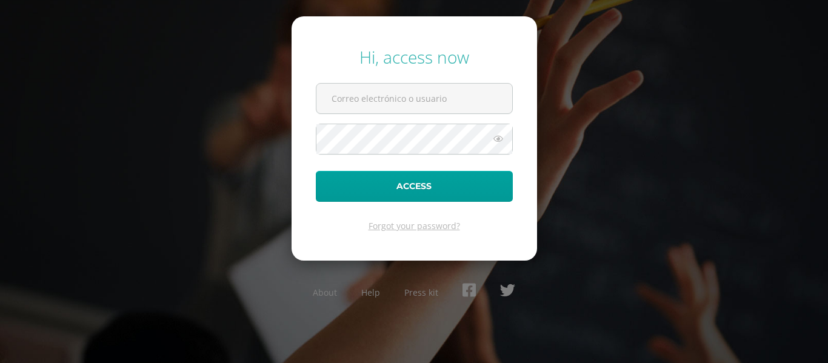
click at [455, 103] on input "text" at bounding box center [414, 99] width 196 height 30
click at [446, 106] on input "text" at bounding box center [414, 99] width 196 height 30
type input "ronygarcia@insarycristovive.edu.gt"
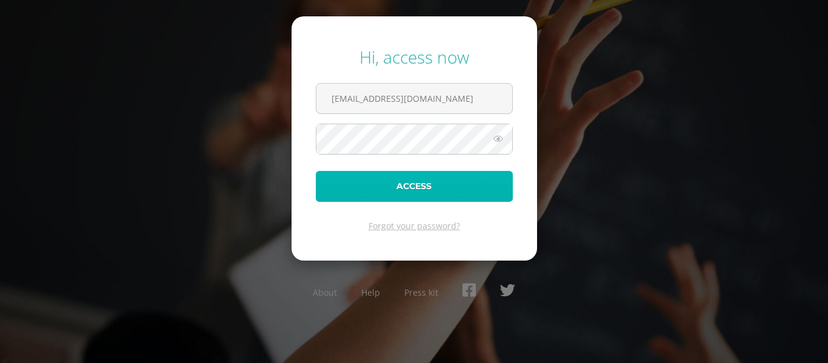
click at [430, 192] on button "Access" at bounding box center [414, 186] width 197 height 31
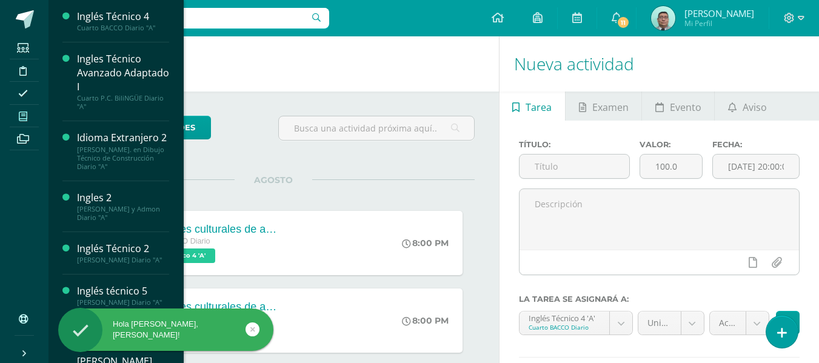
click at [22, 125] on link "Mis cursos" at bounding box center [24, 116] width 29 height 23
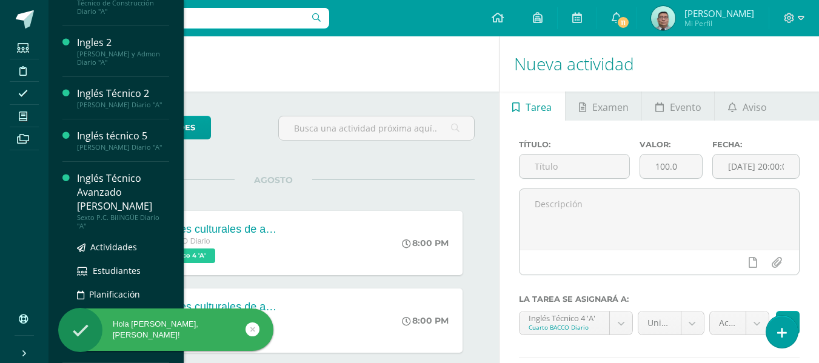
scroll to position [178, 0]
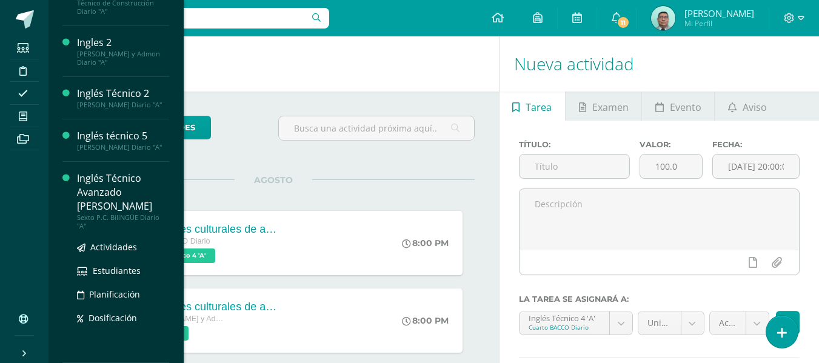
click at [116, 230] on div "Actividades Estudiantes Planificación Dosificación" at bounding box center [123, 291] width 92 height 122
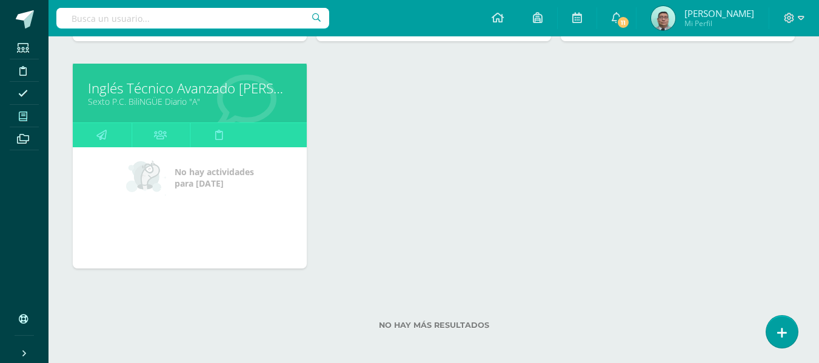
scroll to position [625, 0]
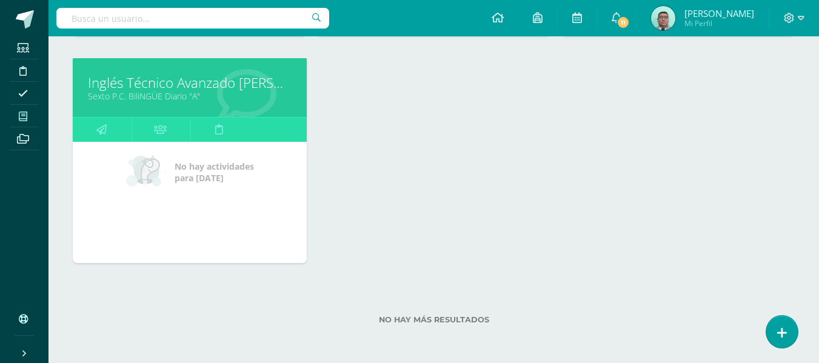
click at [212, 89] on link "Inglés Técnico Avanzado [PERSON_NAME]" at bounding box center [190, 82] width 204 height 19
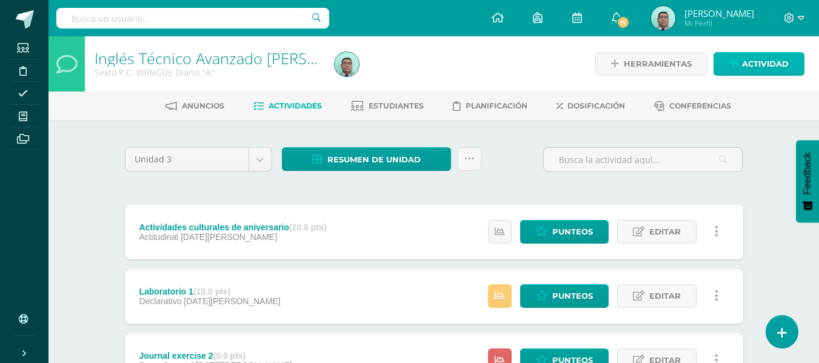
click at [732, 62] on icon at bounding box center [733, 64] width 8 height 10
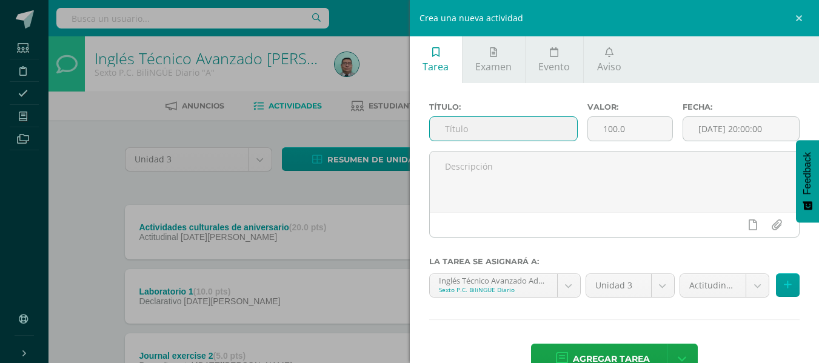
click at [529, 133] on input "text" at bounding box center [503, 129] width 147 height 24
type input "Exercise 2 adjustments"
type input "10"
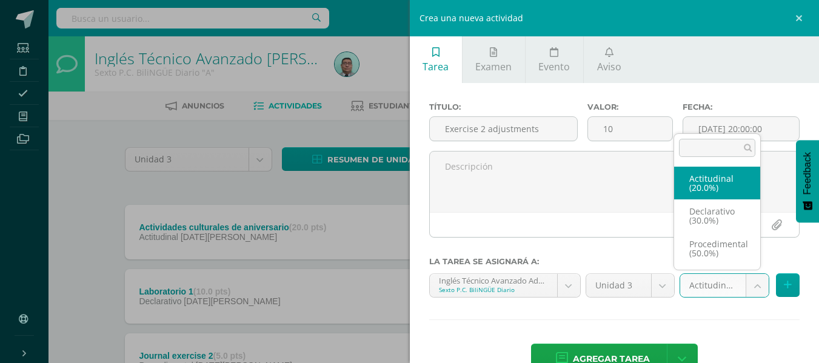
click at [744, 290] on body "Estudiantes Disciplina Asistencia Mis cursos Archivos Soporte Ayuda Reportar un…" at bounding box center [409, 266] width 819 height 533
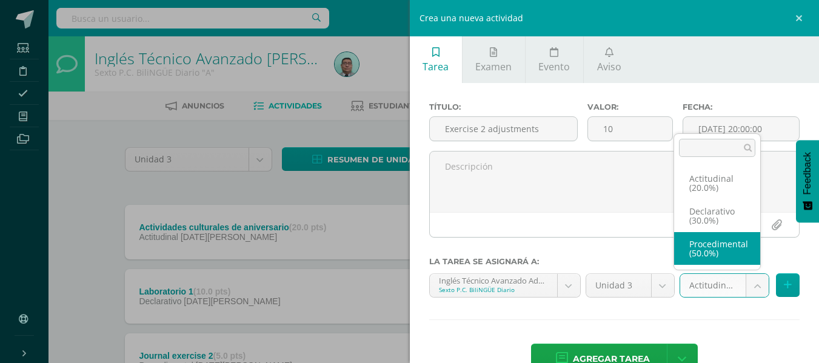
select select "79992"
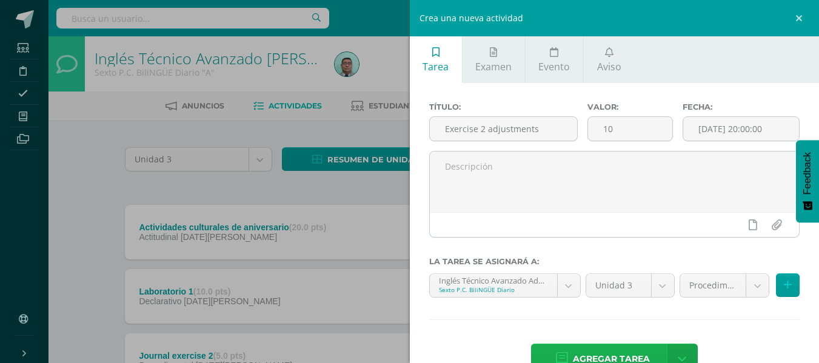
click at [595, 349] on span "Agregar tarea" at bounding box center [611, 359] width 77 height 30
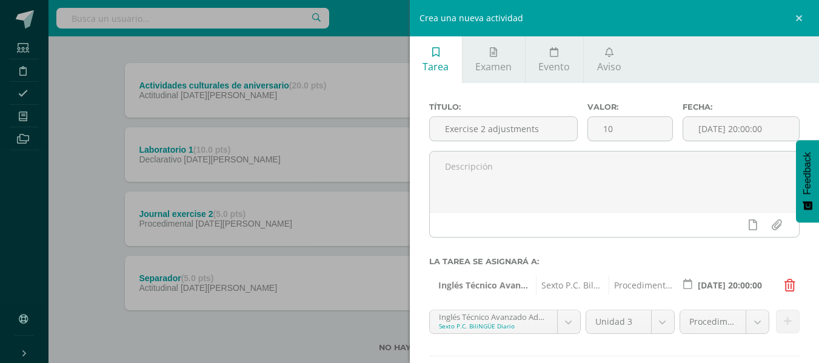
scroll to position [170, 0]
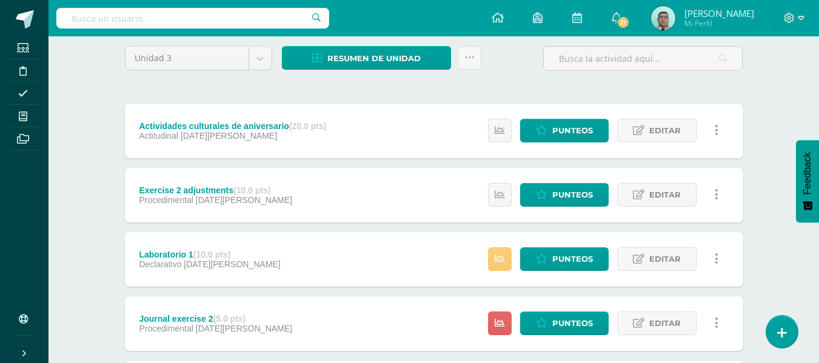
scroll to position [102, 0]
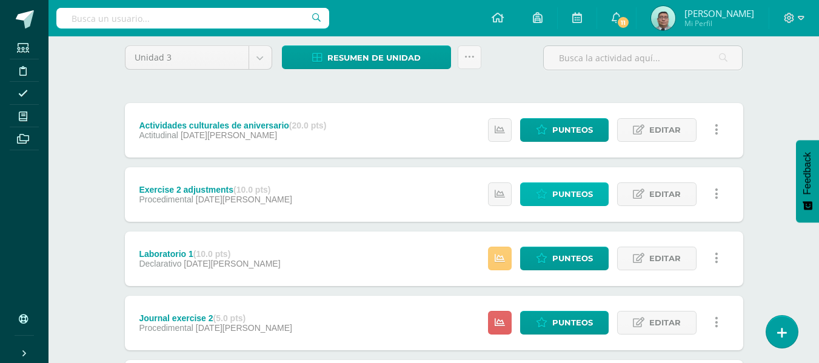
click at [557, 198] on span "Punteos" at bounding box center [572, 194] width 41 height 22
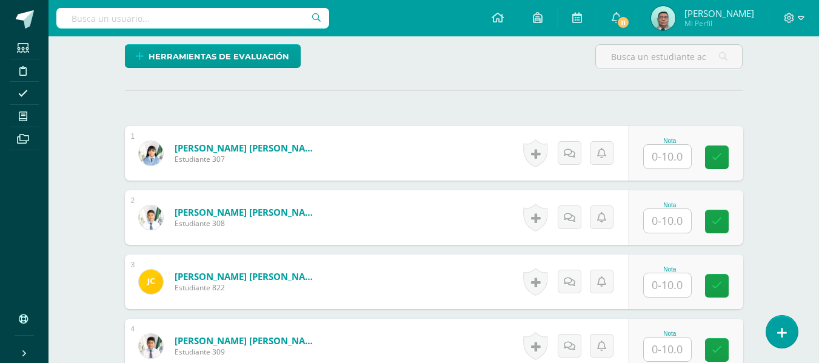
scroll to position [251, 0]
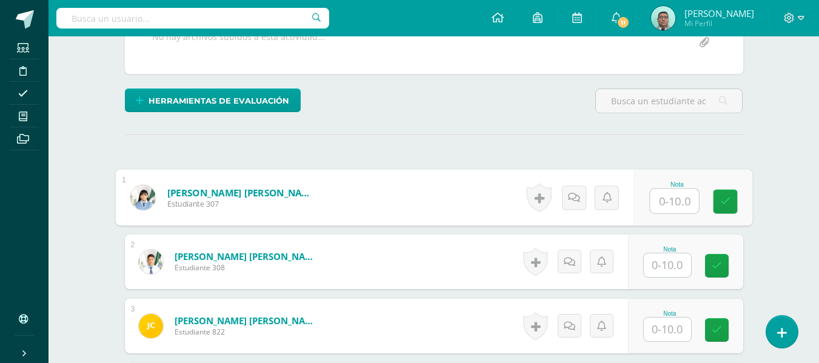
click at [658, 196] on input "text" at bounding box center [674, 201] width 48 height 24
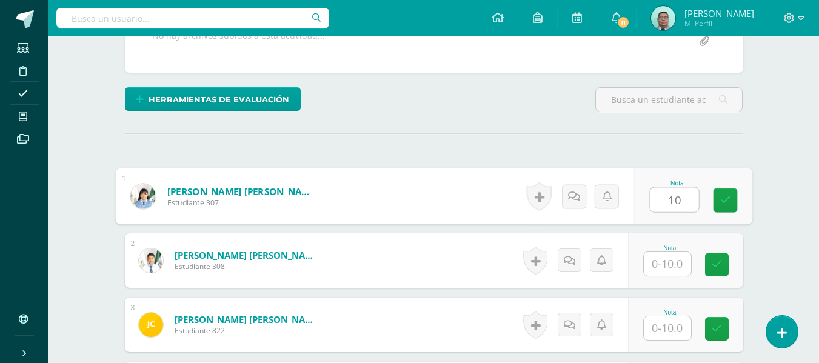
type input "10"
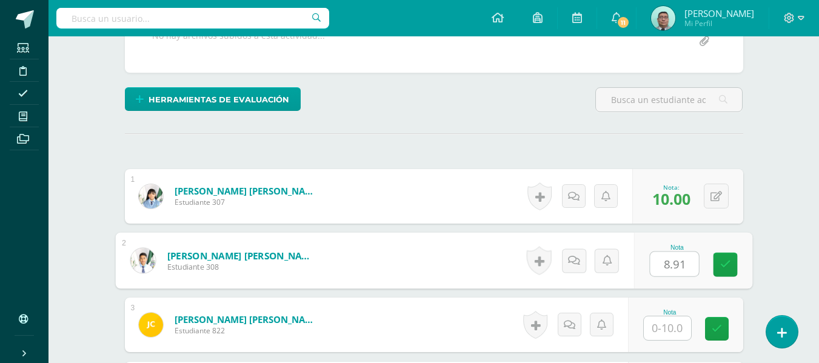
type input "8.91"
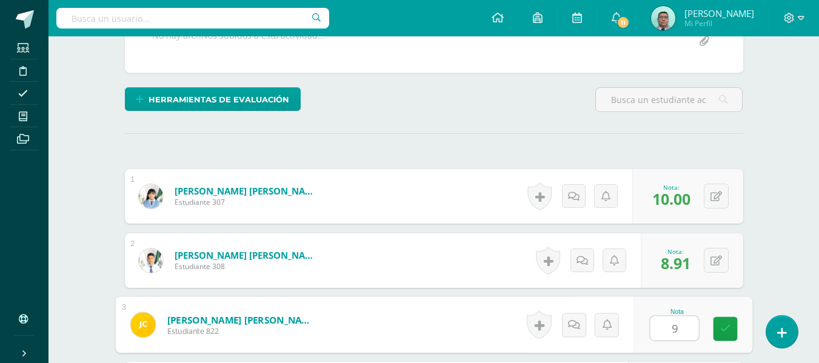
type input "9"
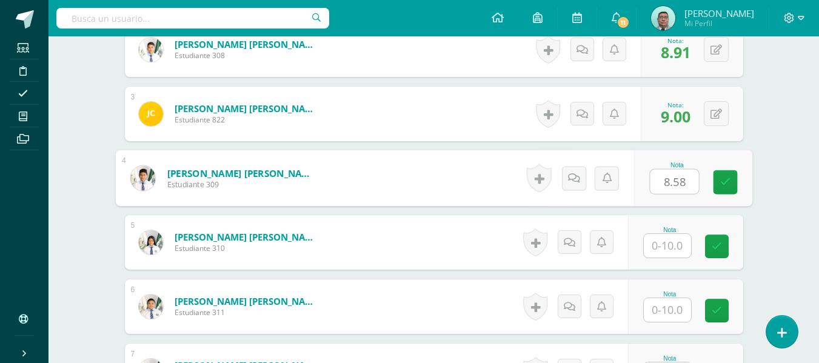
type input "8.58"
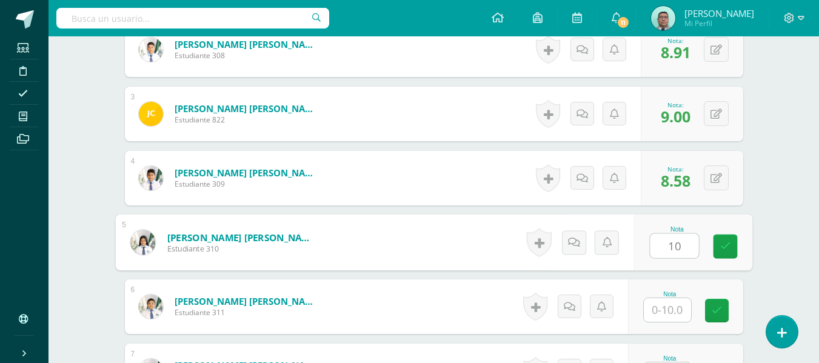
type input "10"
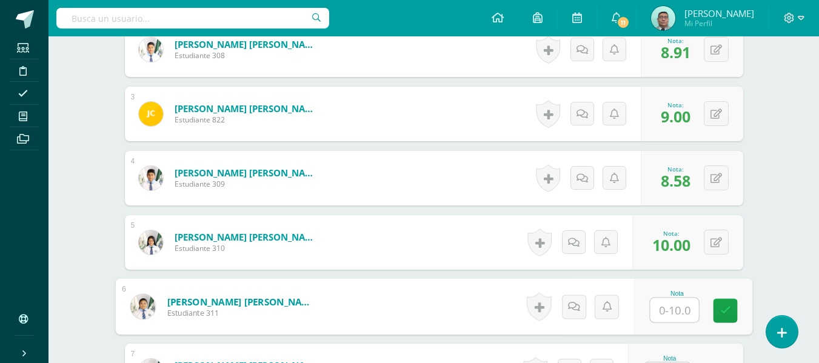
scroll to position [486, 0]
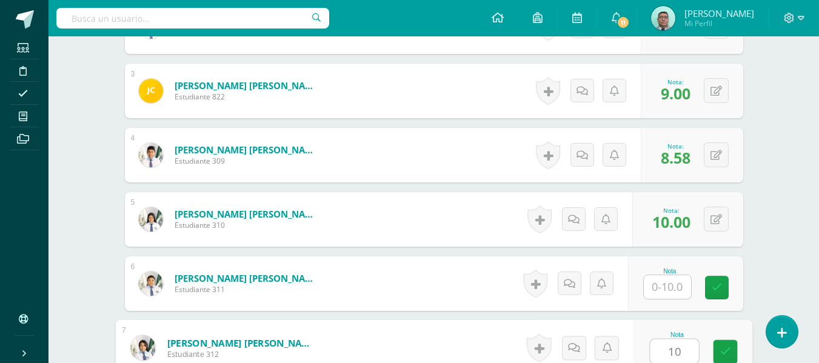
type input "10"
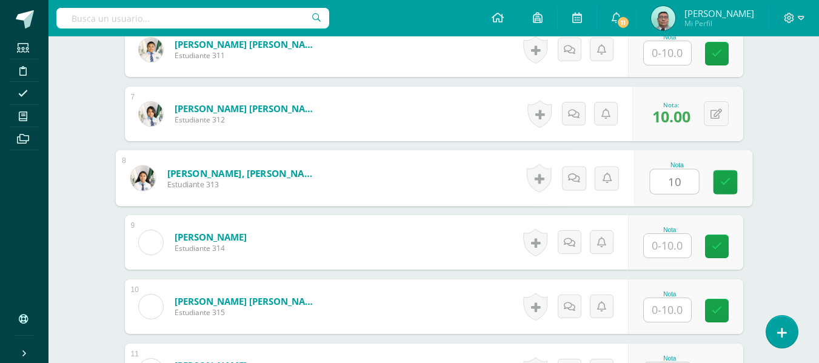
type input "10"
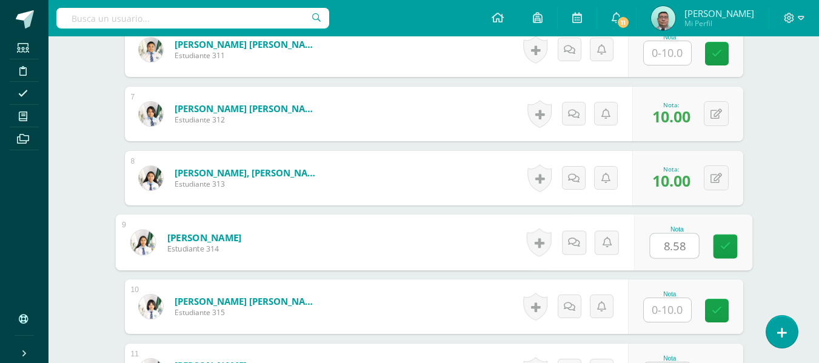
type input "8.58"
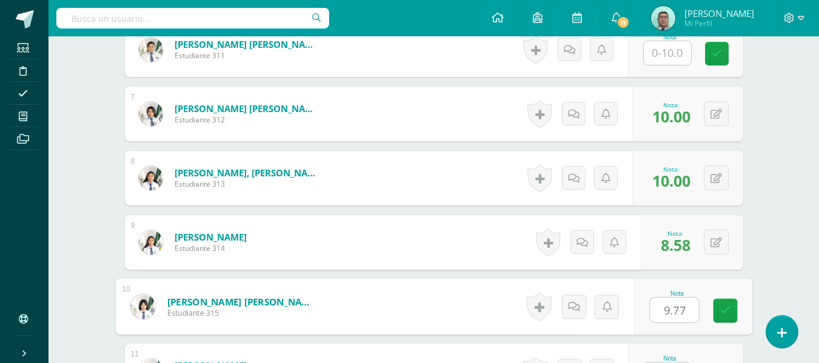
type input "9.77"
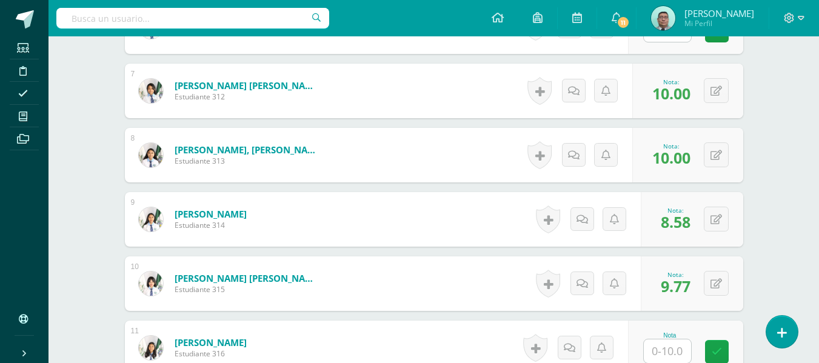
scroll to position [977, 0]
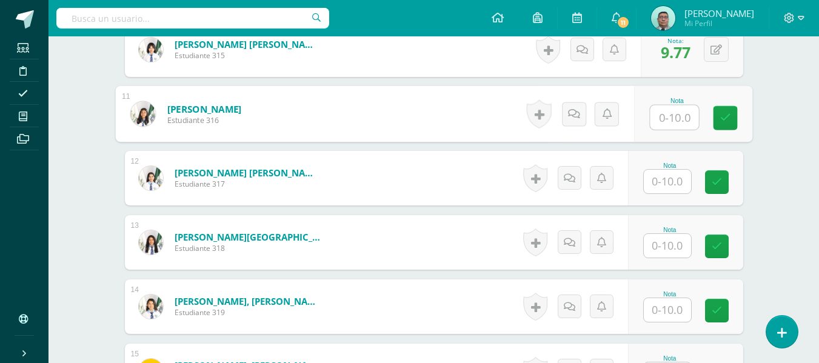
click at [677, 110] on input "text" at bounding box center [674, 117] width 48 height 24
type input "9"
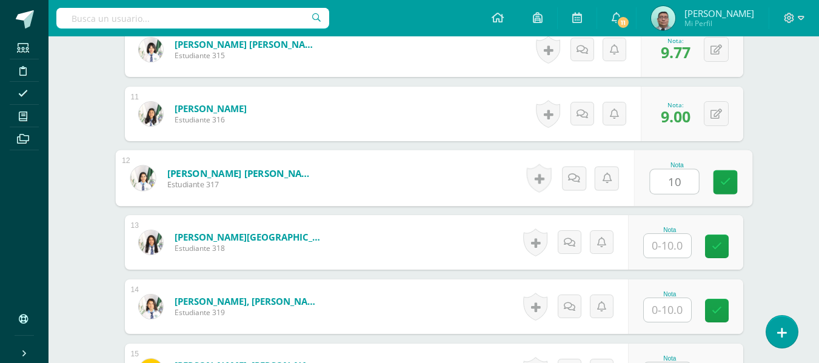
type input "10"
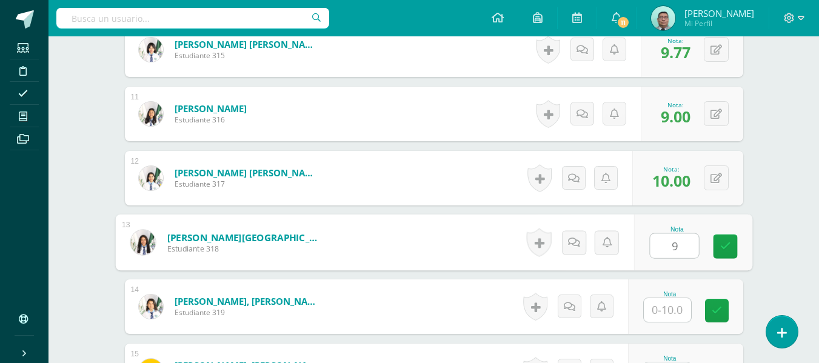
type input "9"
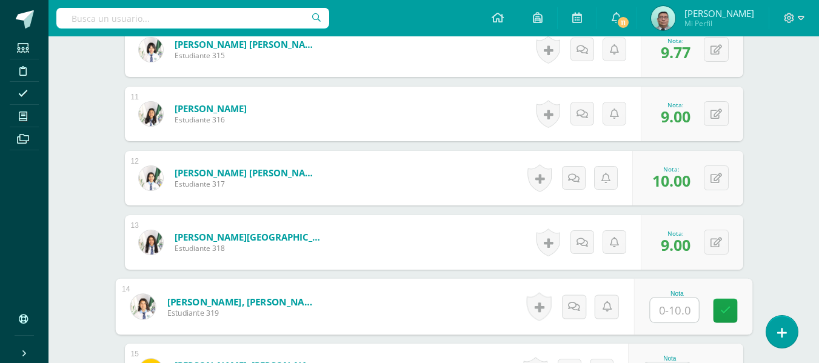
type input "9"
type input "10"
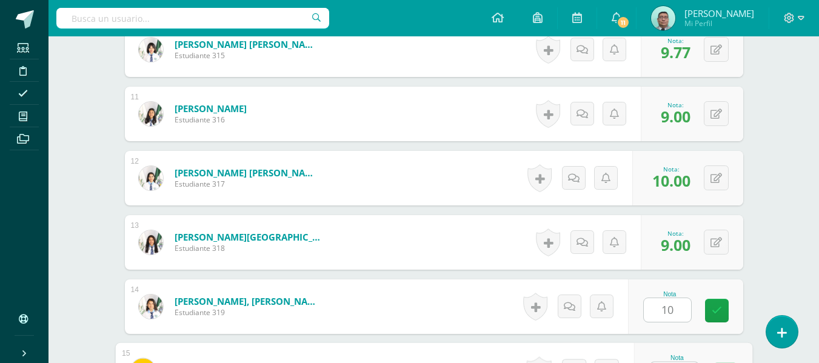
scroll to position [1000, 0]
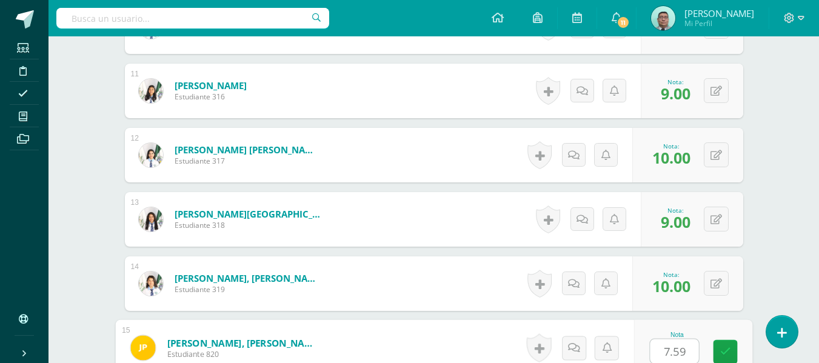
type input "7.59"
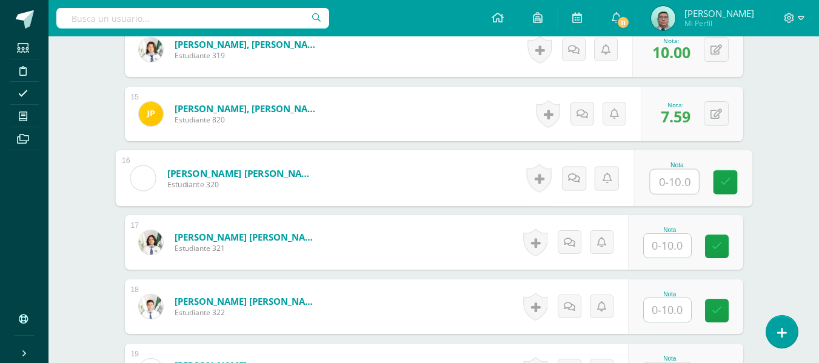
type input "9"
type input "8.91"
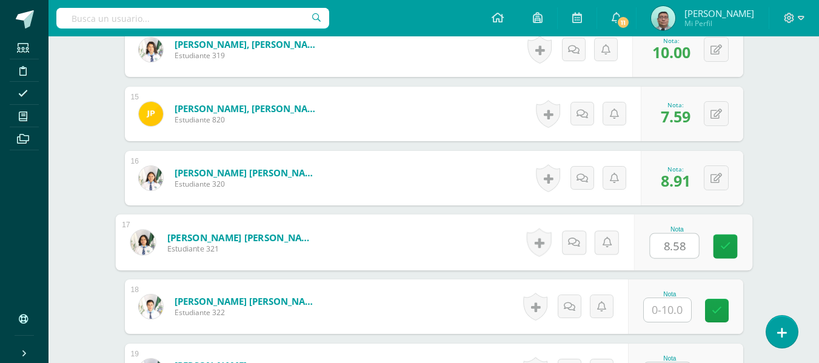
type input "8.58"
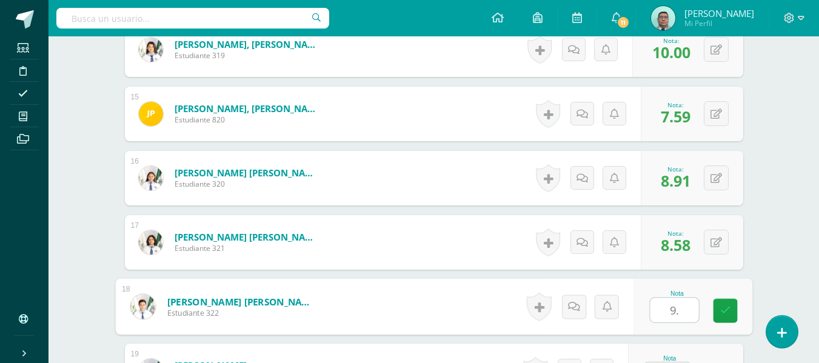
type input "9"
type input "8.91"
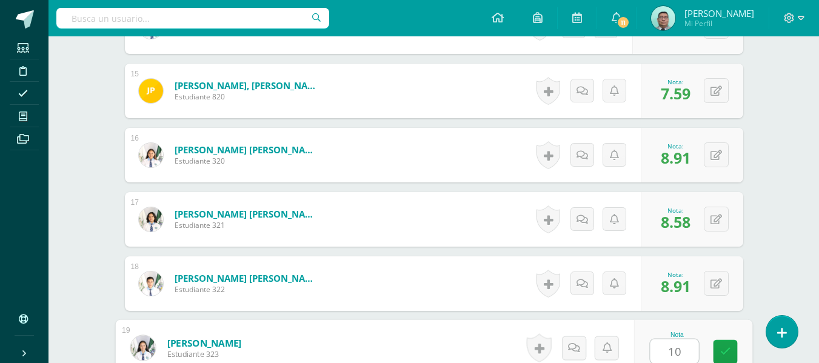
type input "10"
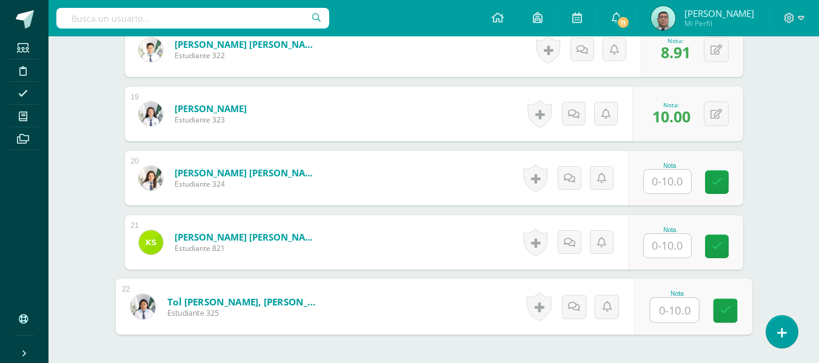
type input "9"
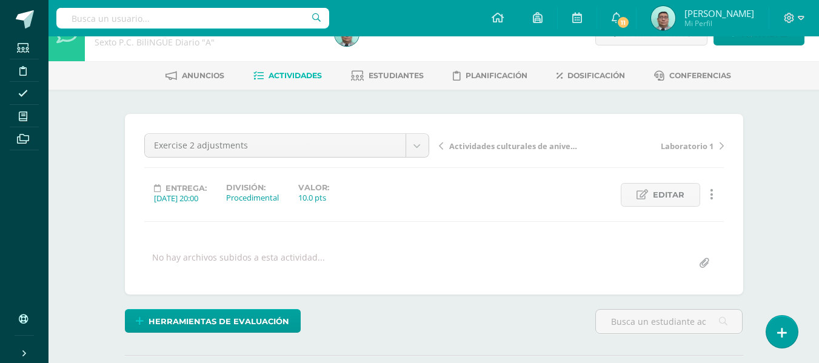
scroll to position [0, 0]
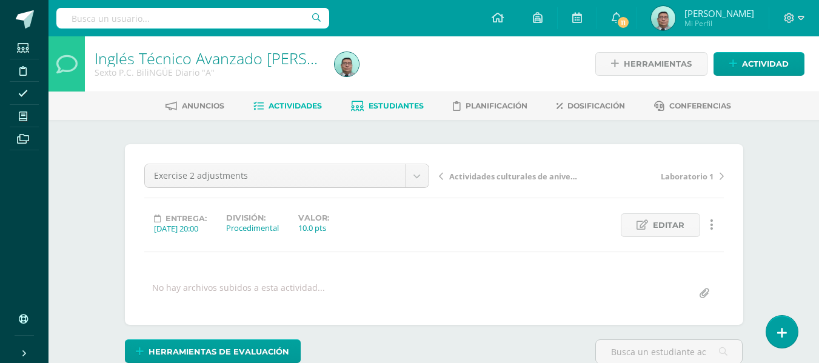
click at [415, 104] on span "Estudiantes" at bounding box center [396, 105] width 55 height 9
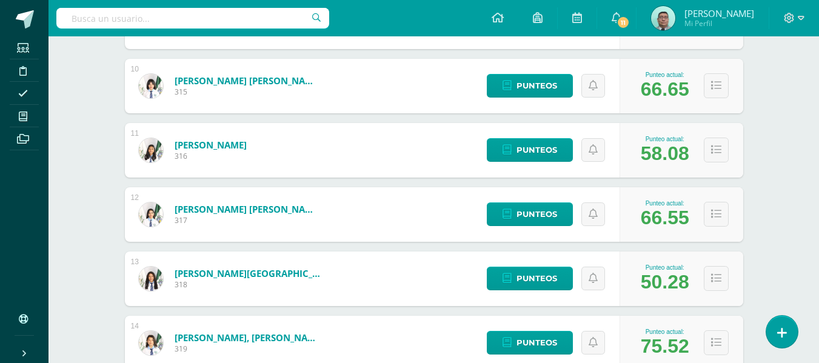
scroll to position [783, 0]
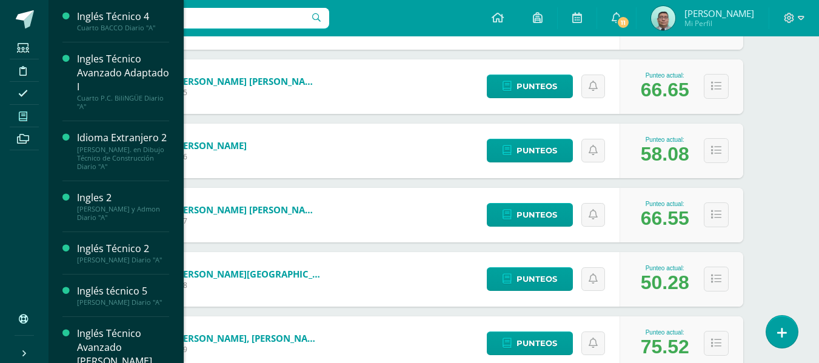
click at [29, 117] on span at bounding box center [23, 116] width 27 height 16
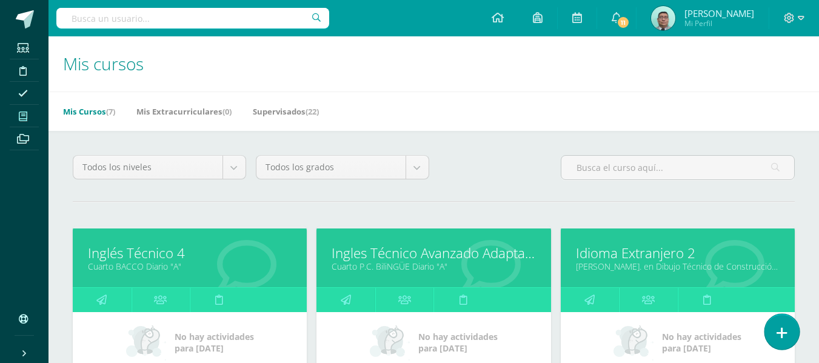
click at [790, 339] on link at bounding box center [781, 331] width 35 height 35
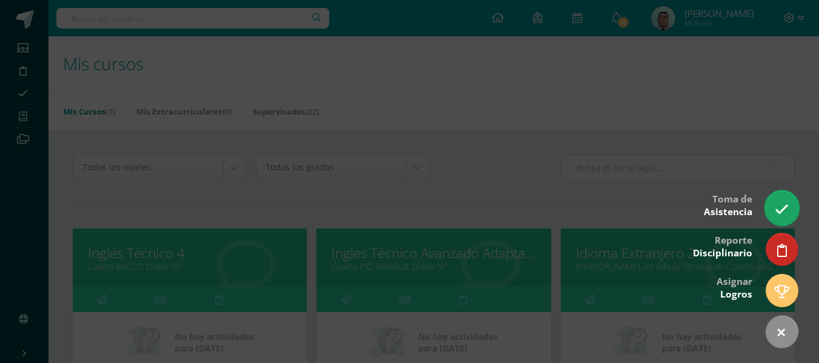
click at [786, 219] on link at bounding box center [781, 207] width 35 height 35
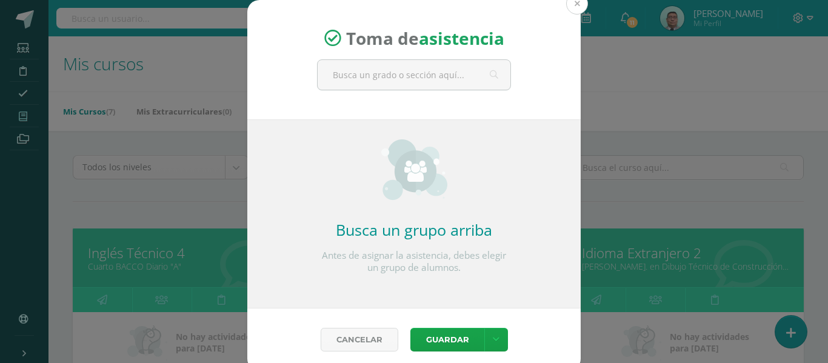
click at [569, 2] on button at bounding box center [577, 4] width 22 height 22
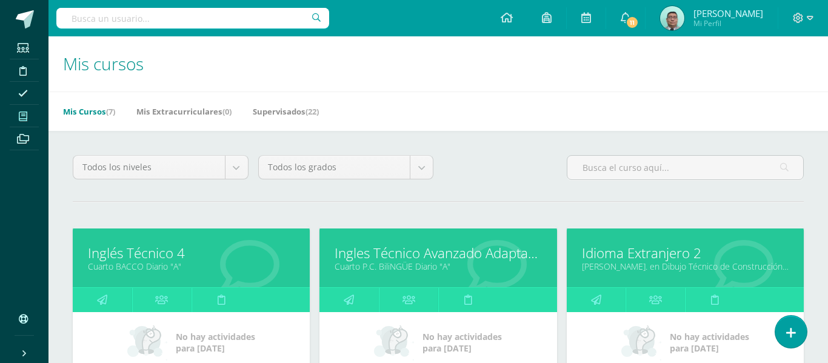
click at [569, 2] on div "Toma de asistencia Busca un grupo arriba Antes de asignar la asistencia, debes …" at bounding box center [414, 185] width 818 height 371
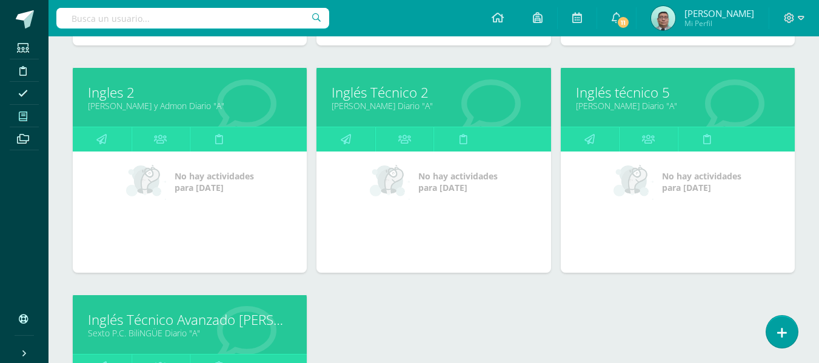
scroll to position [390, 0]
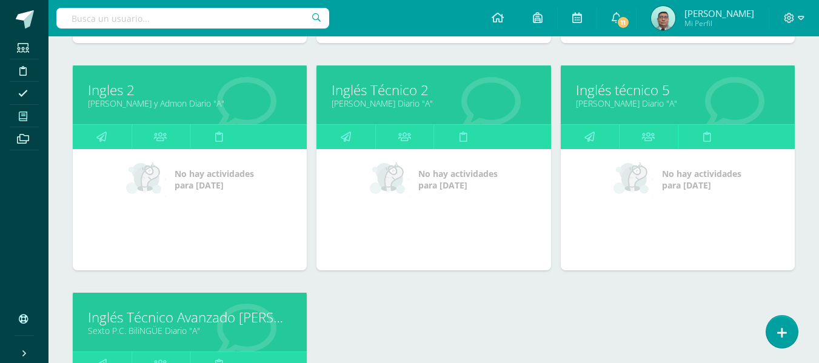
click at [634, 93] on link "Inglés técnico 5" at bounding box center [678, 90] width 204 height 19
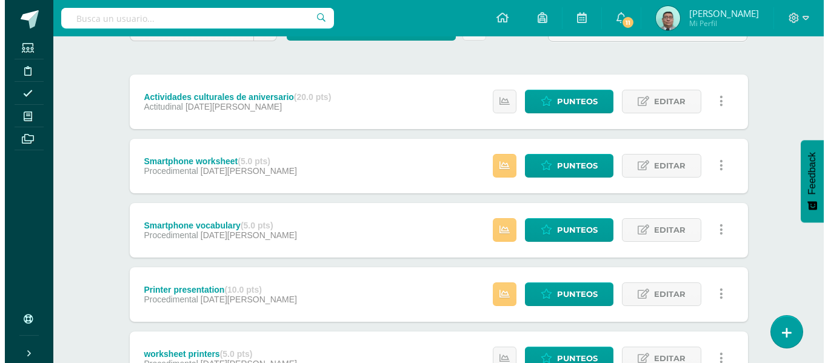
scroll to position [129, 0]
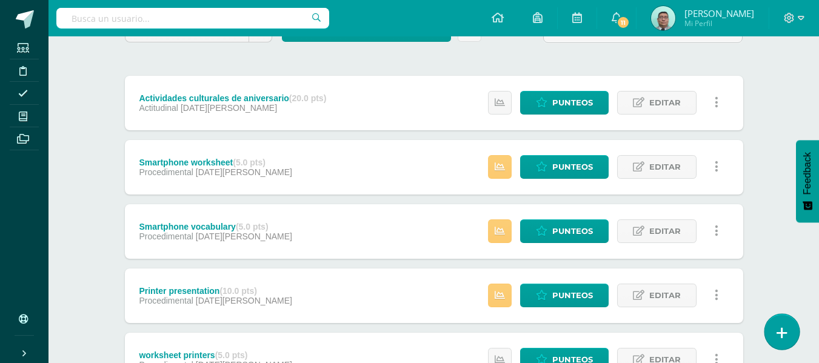
click at [773, 330] on link at bounding box center [781, 331] width 35 height 35
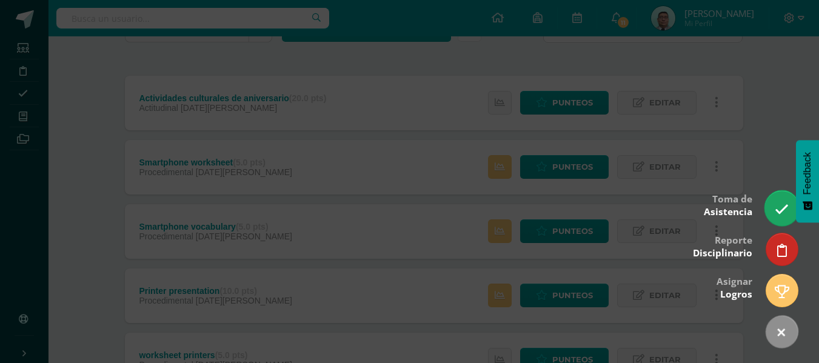
click at [778, 219] on link at bounding box center [781, 207] width 35 height 35
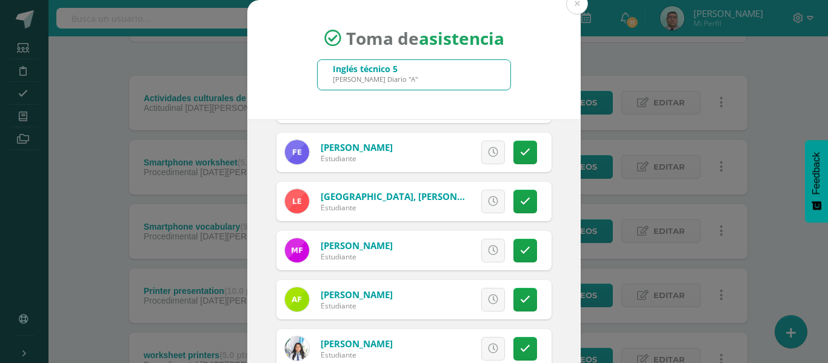
scroll to position [485, 0]
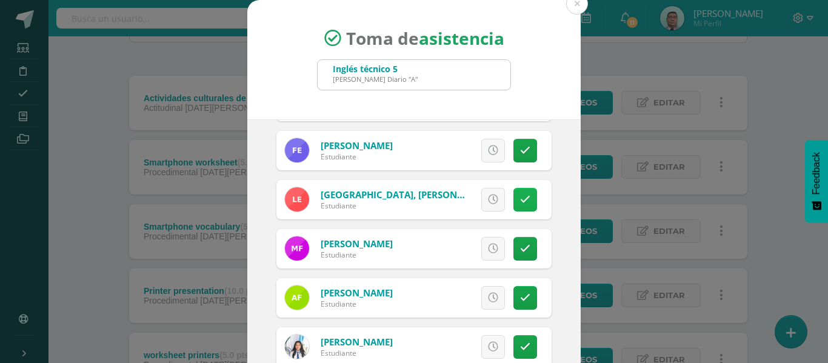
click at [520, 202] on icon at bounding box center [525, 200] width 10 height 10
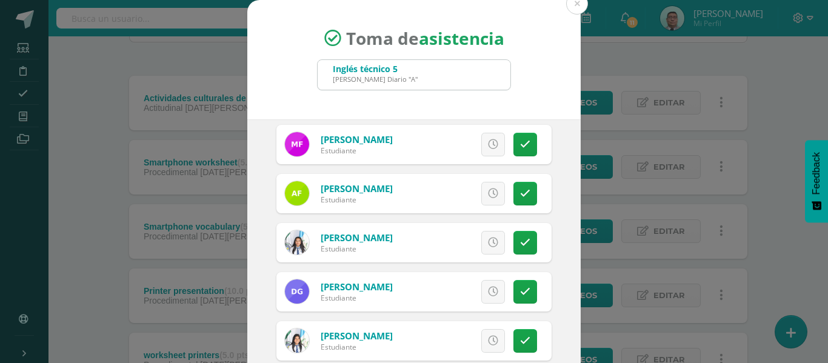
scroll to position [590, 0]
click at [513, 199] on link at bounding box center [525, 193] width 24 height 24
click at [458, 191] on span "Excusa" at bounding box center [472, 193] width 33 height 22
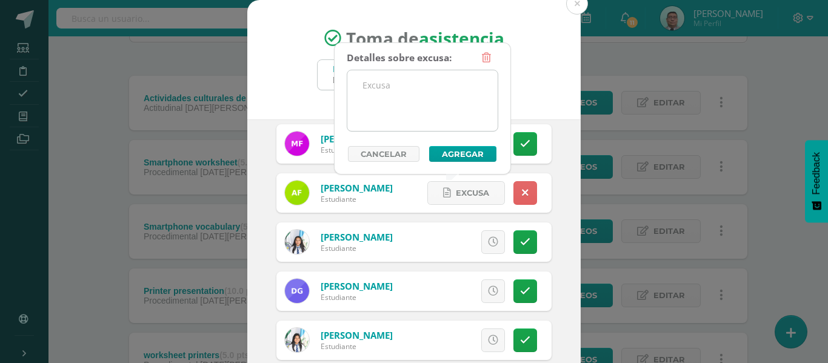
click at [415, 98] on textarea at bounding box center [422, 100] width 150 height 61
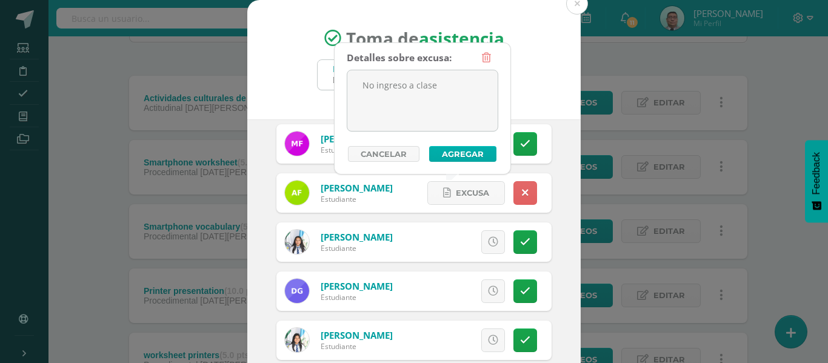
type textarea "No ingreso a clase"
click at [463, 156] on button "Agregar" at bounding box center [462, 154] width 67 height 16
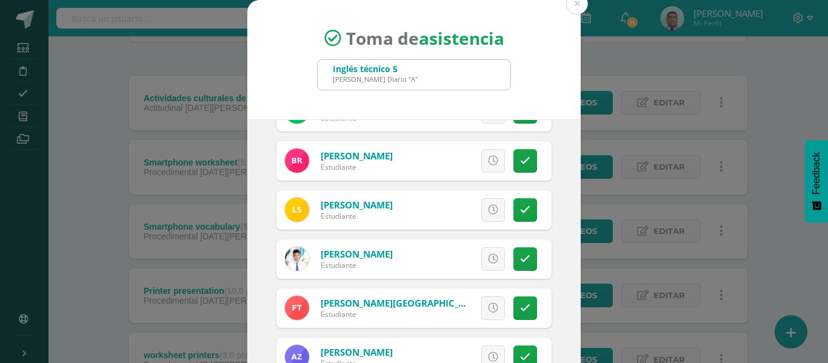
scroll to position [1654, 0]
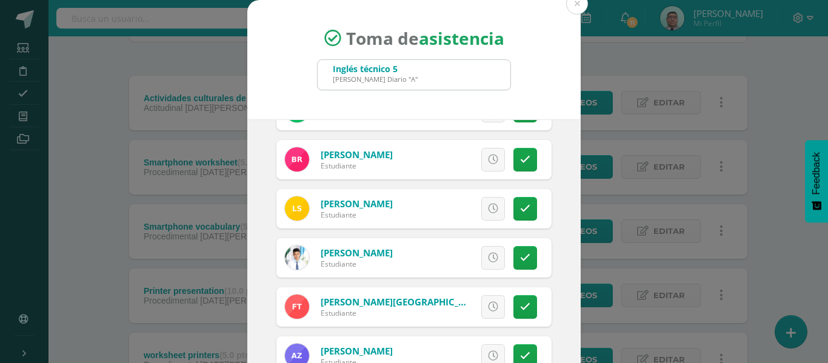
click at [566, 114] on div "Toma de asistencia Inglés técnico 5 Quinto BACCO Diario "A"" at bounding box center [413, 59] width 333 height 119
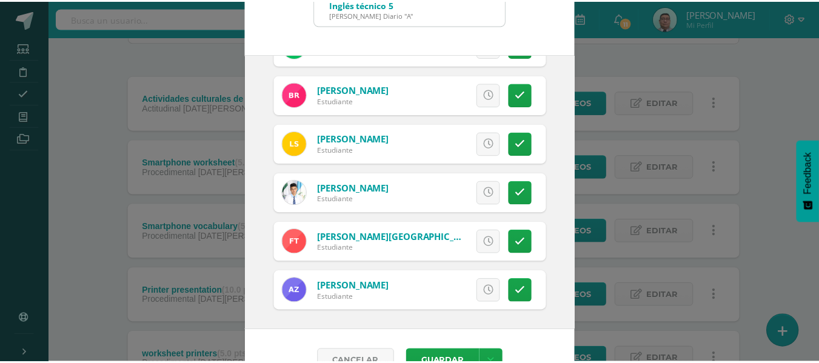
scroll to position [68, 0]
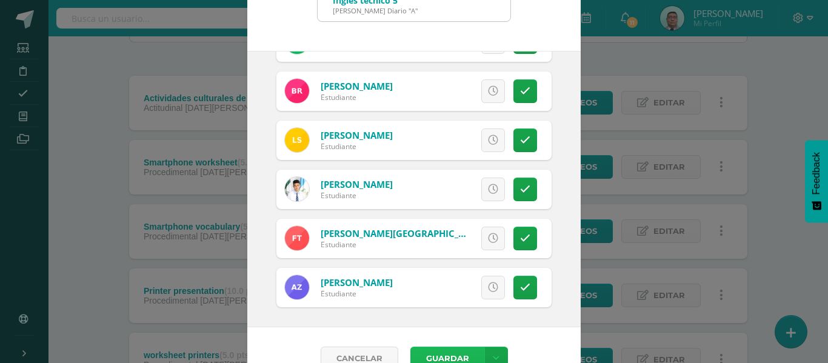
click at [438, 349] on button "Guardar" at bounding box center [447, 359] width 74 height 24
click at [810, 119] on div "Toma de asistencia Inglés técnico 5 Quinto BACCO Diario "A" 2025-08-11 August, …" at bounding box center [414, 161] width 818 height 458
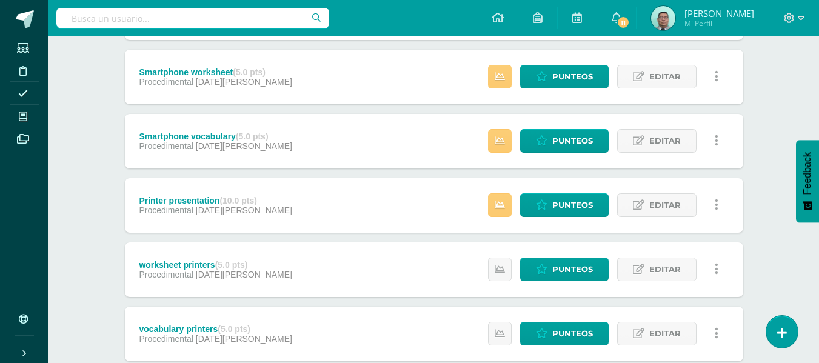
scroll to position [216, 0]
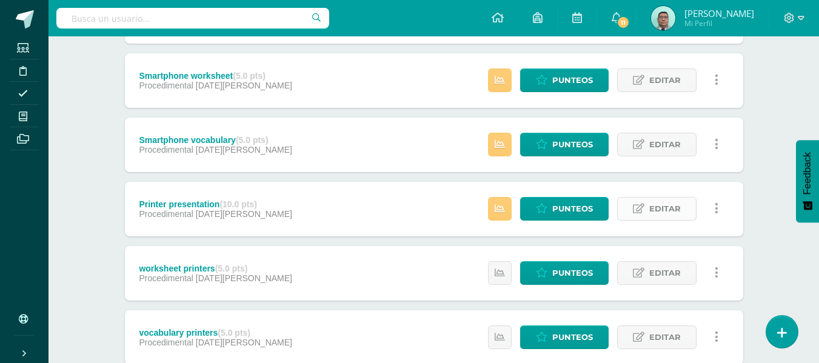
click at [640, 201] on link "Editar" at bounding box center [656, 209] width 79 height 24
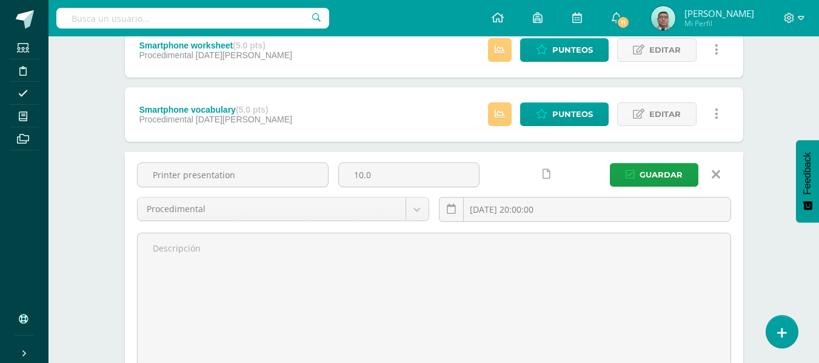
scroll to position [243, 0]
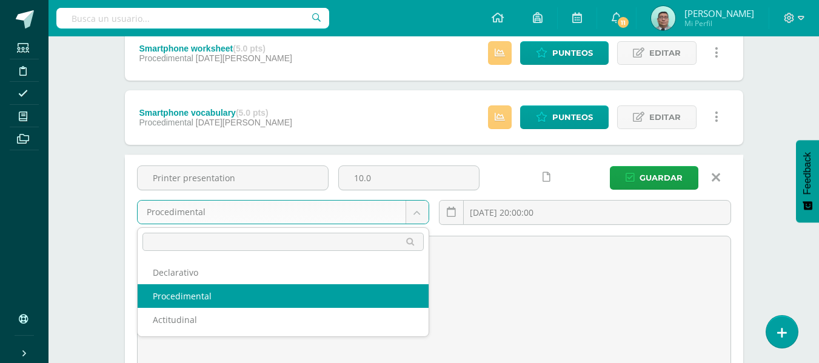
click at [421, 210] on body "Asistencia almacenada con éxito Estudiantes Disciplina Asistencia Mis cursos Ar…" at bounding box center [409, 206] width 819 height 899
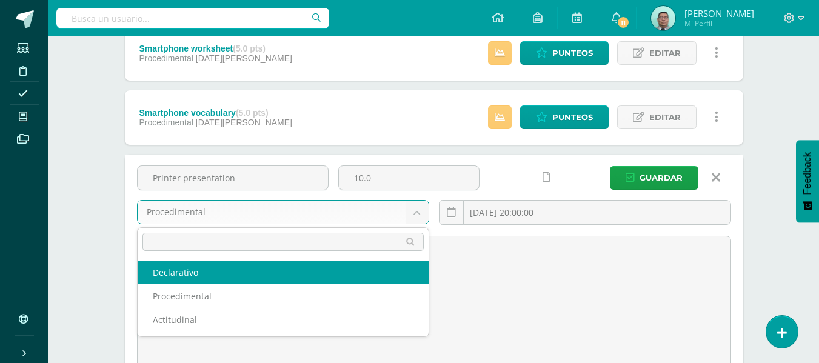
select select "79968"
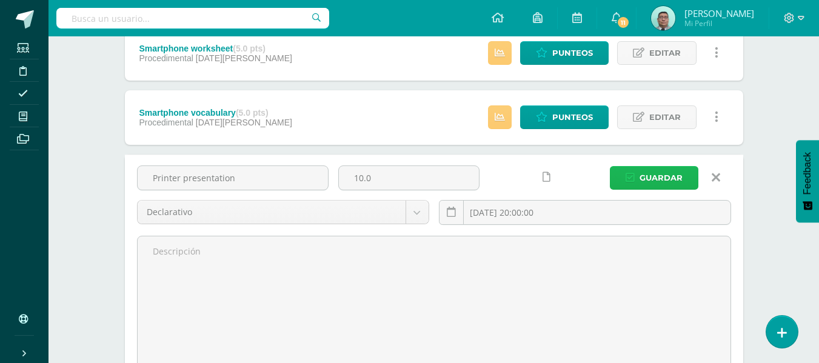
click at [667, 182] on span "Guardar" at bounding box center [661, 178] width 43 height 22
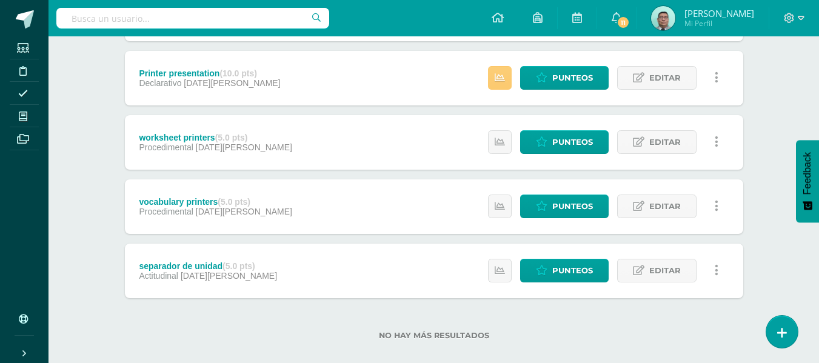
scroll to position [359, 0]
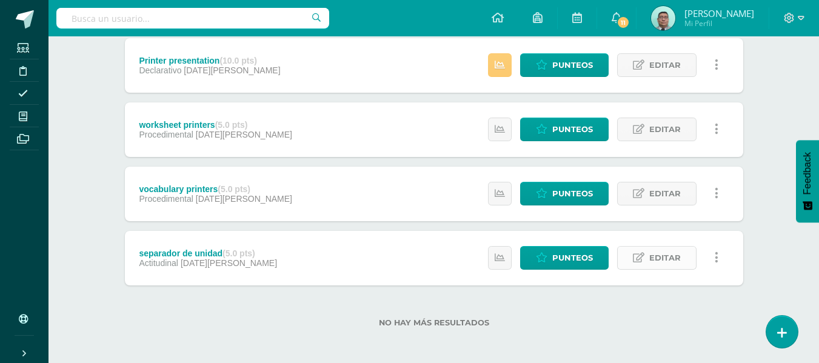
click at [649, 258] on span "Editar" at bounding box center [665, 258] width 32 height 22
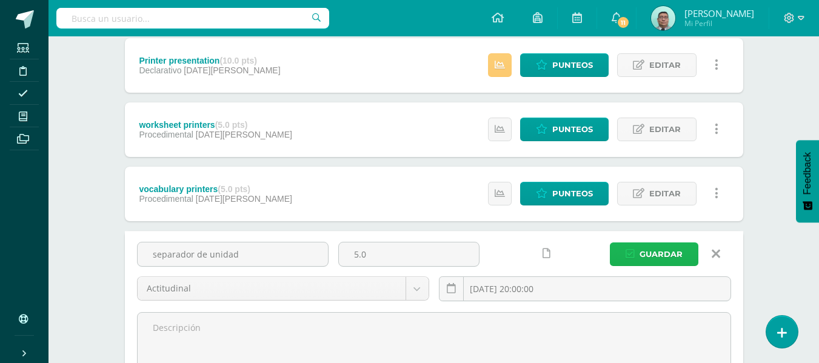
drag, startPoint x: 635, startPoint y: 266, endPoint x: 538, endPoint y: 306, distance: 104.4
click at [538, 306] on div "separador de unidad 5.0 Actitudinal Declarativo Procedimental Actitudinal 2025-…" at bounding box center [434, 276] width 604 height 69
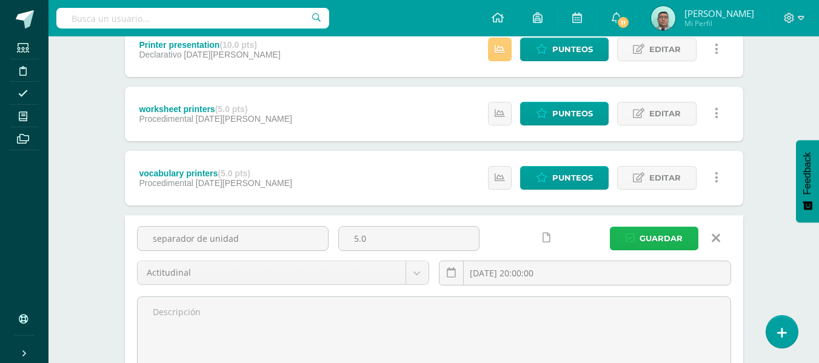
scroll to position [388, 0]
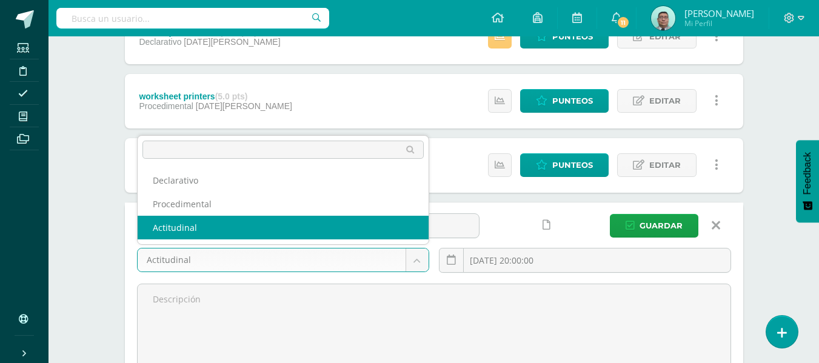
click at [417, 262] on body "La tarea Printer presentation fue editada exitosamente. Estudiantes Disciplina …" at bounding box center [409, 61] width 819 height 899
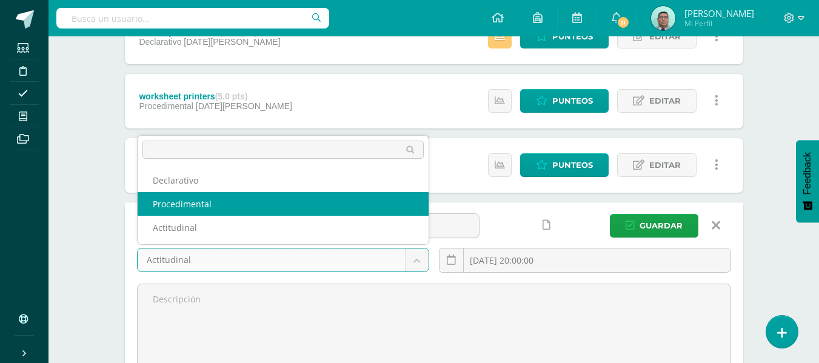
select select "79967"
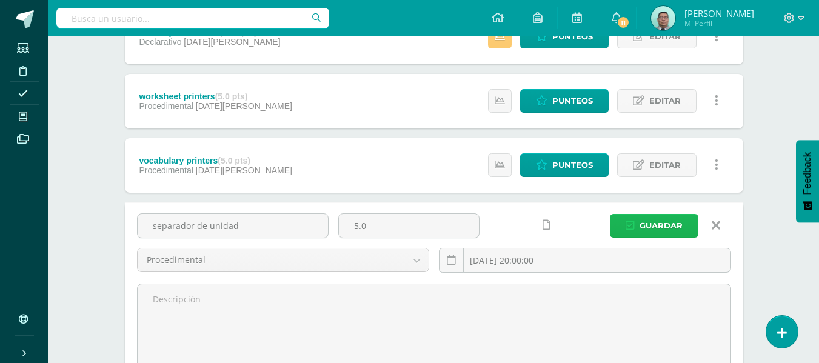
click at [653, 235] on span "Guardar" at bounding box center [661, 226] width 43 height 22
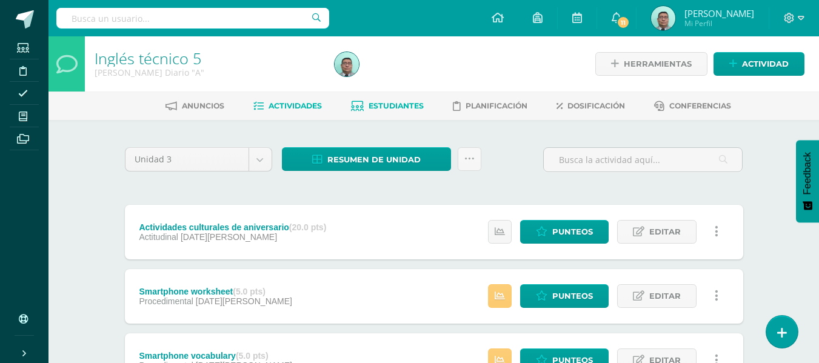
click at [410, 106] on span "Estudiantes" at bounding box center [396, 105] width 55 height 9
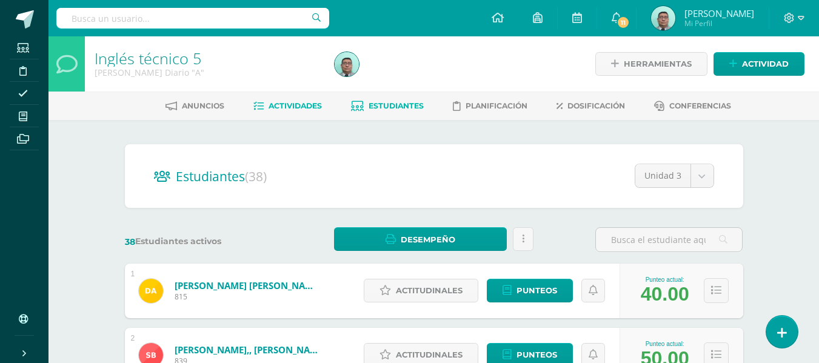
click at [296, 112] on link "Actividades" at bounding box center [287, 105] width 68 height 19
click at [298, 105] on span "Actividades" at bounding box center [295, 105] width 53 height 9
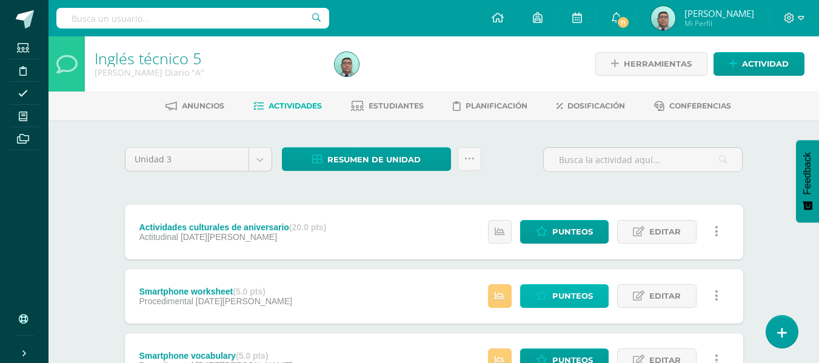
click at [566, 290] on span "Punteos" at bounding box center [572, 296] width 41 height 22
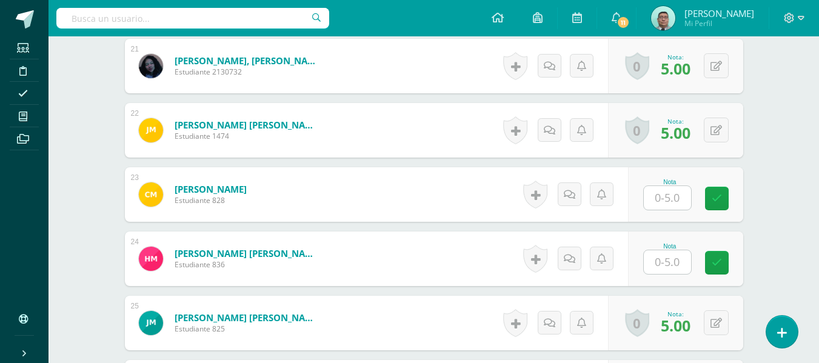
scroll to position [1671, 0]
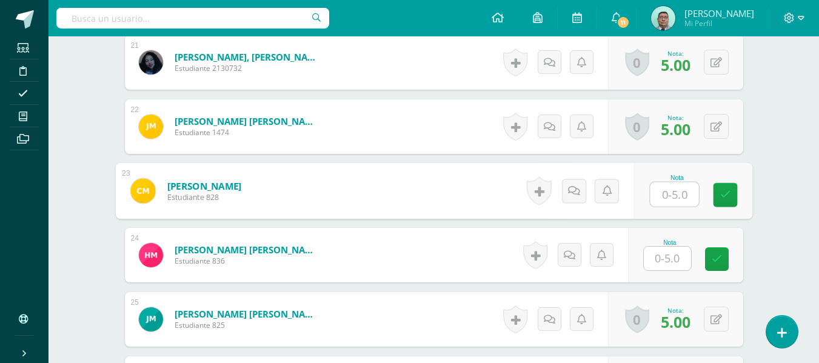
click at [662, 190] on input "text" at bounding box center [674, 194] width 48 height 24
type input "0"
click at [657, 253] on input "text" at bounding box center [667, 259] width 47 height 24
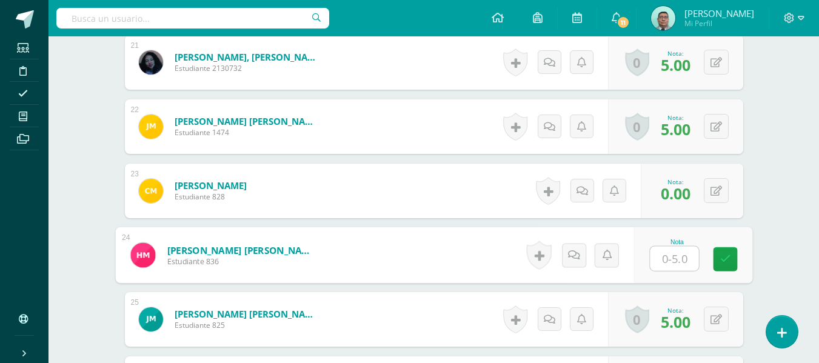
type input "5"
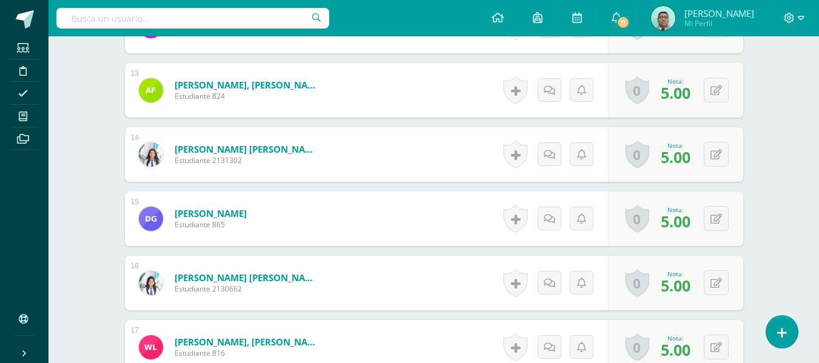
scroll to position [0, 0]
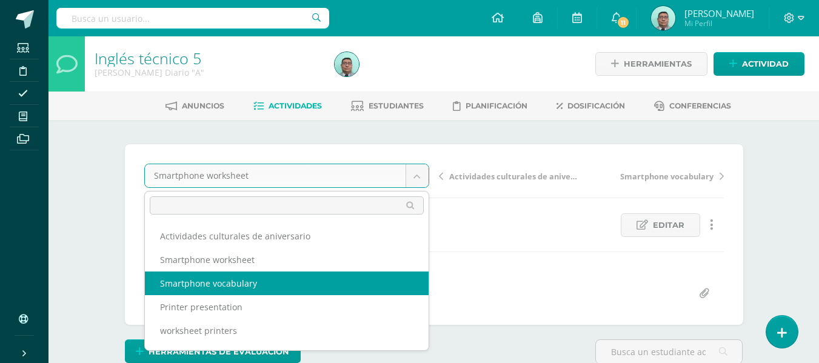
select select "/dashboard/teacher/grade-activity/81990/"
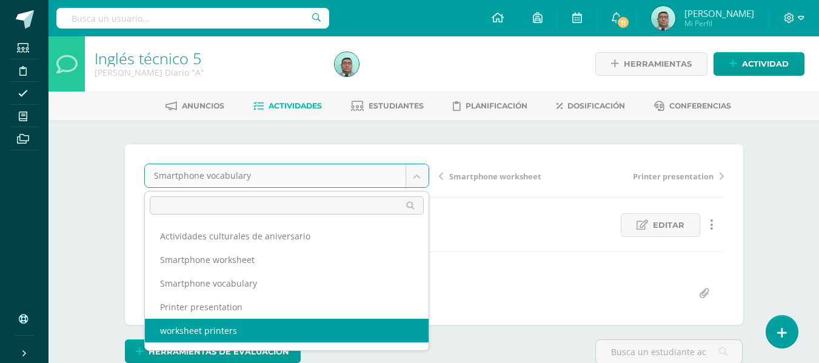
select select "/dashboard/teacher/grade-activity/80657/"
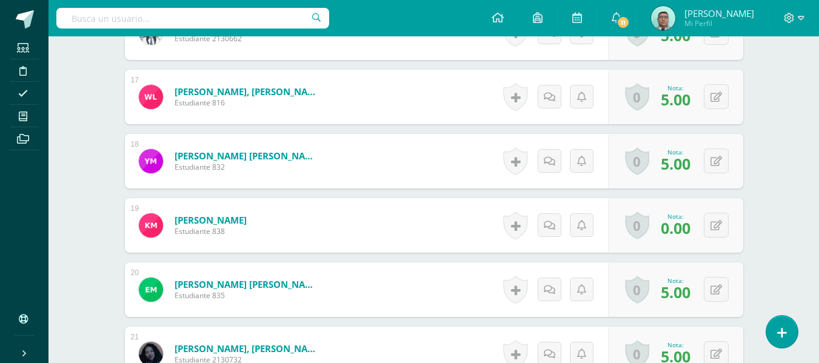
scroll to position [1405, 0]
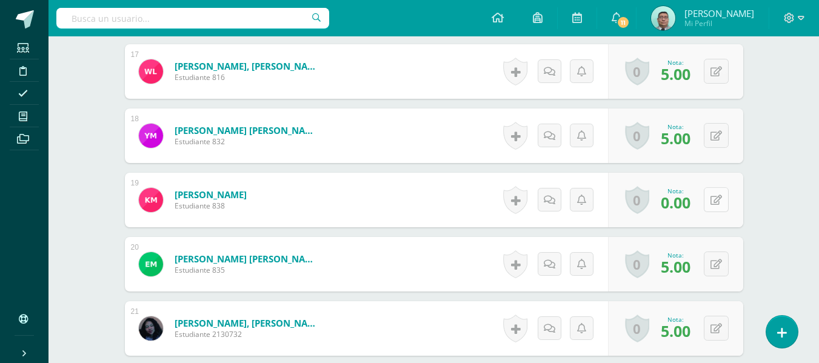
click at [709, 204] on button at bounding box center [716, 199] width 25 height 25
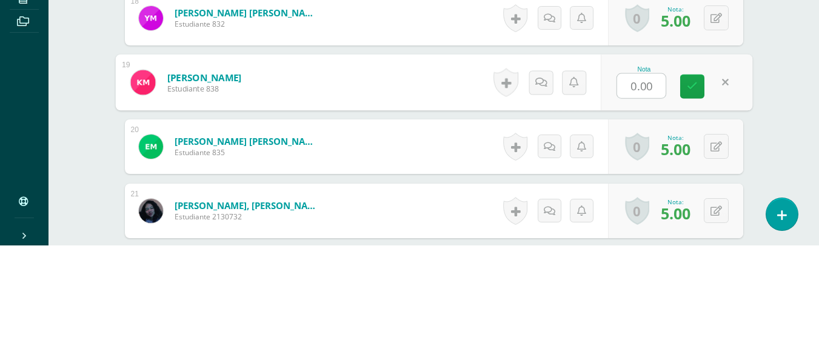
type input "4"
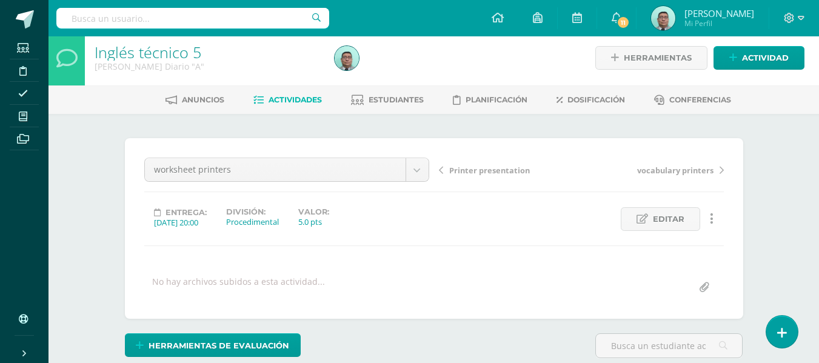
scroll to position [0, 0]
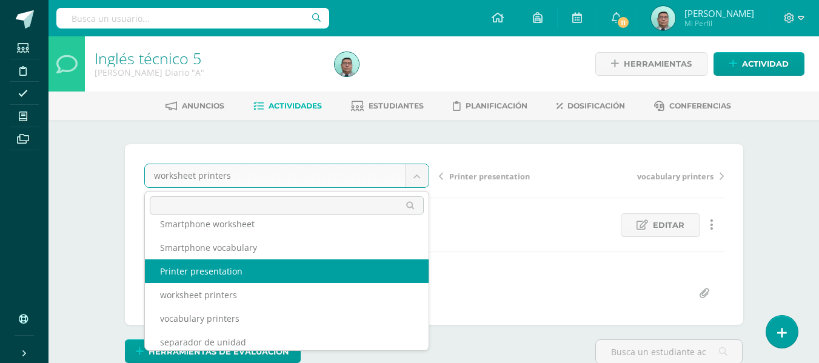
scroll to position [36, 0]
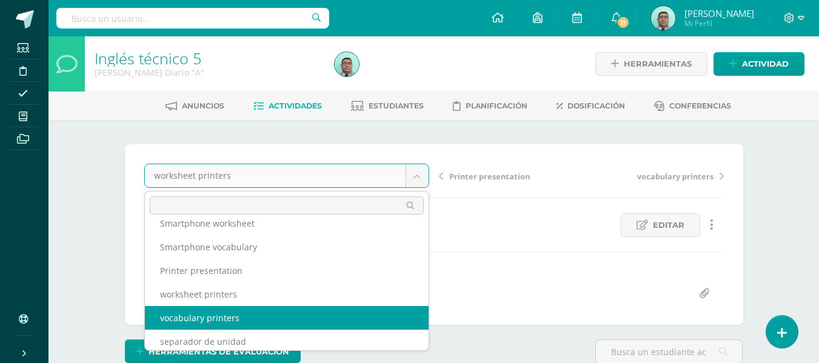
select select "/dashboard/teacher/grade-activity/80649/"
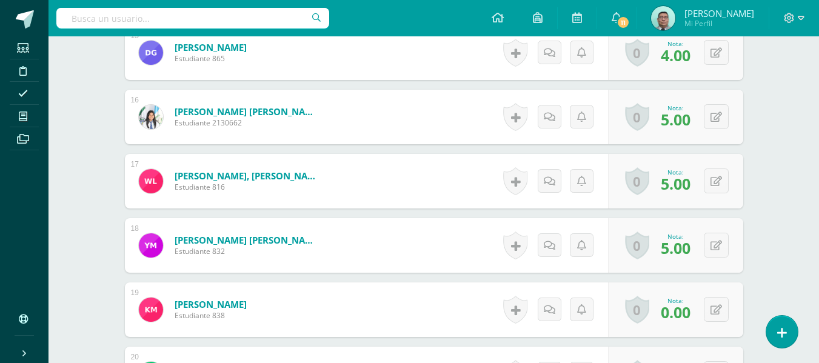
scroll to position [1296, 0]
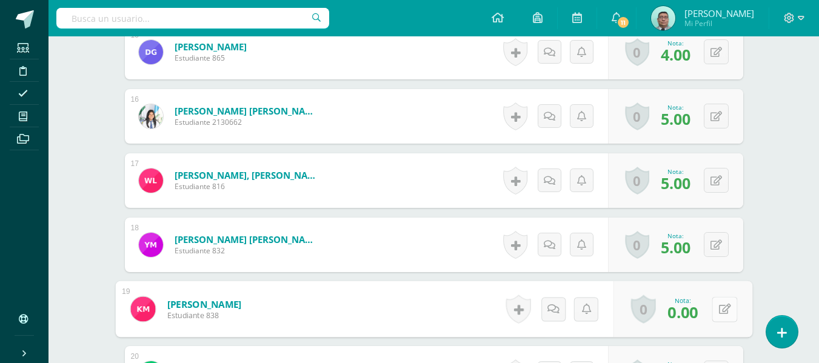
click at [719, 316] on button at bounding box center [724, 308] width 25 height 25
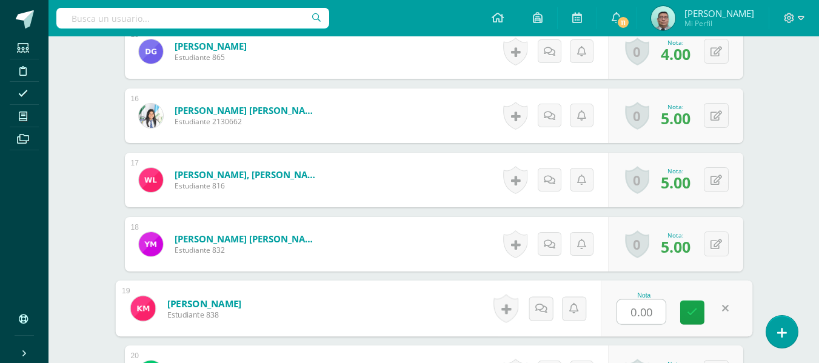
type input "4"
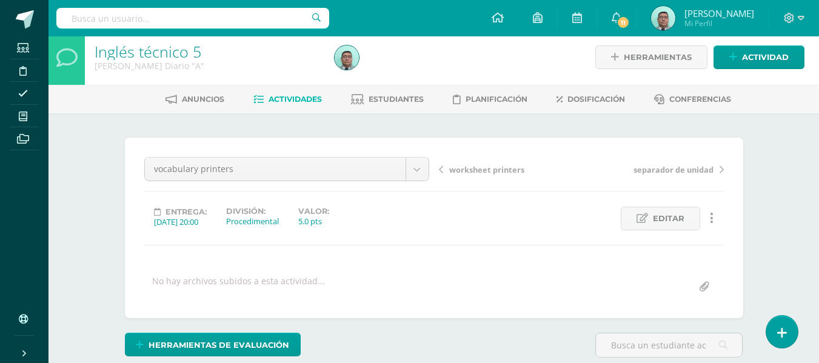
scroll to position [0, 0]
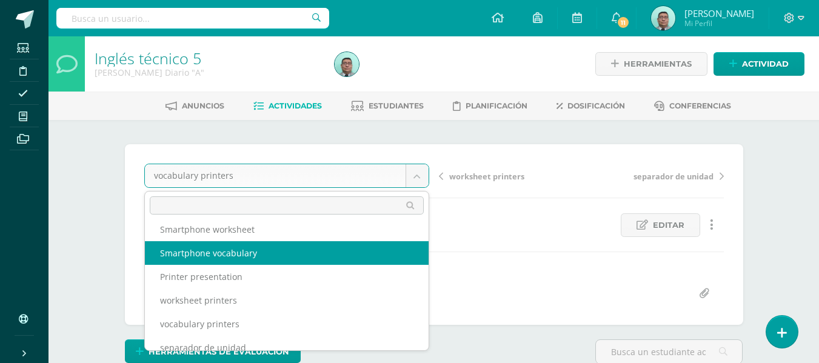
scroll to position [44, 0]
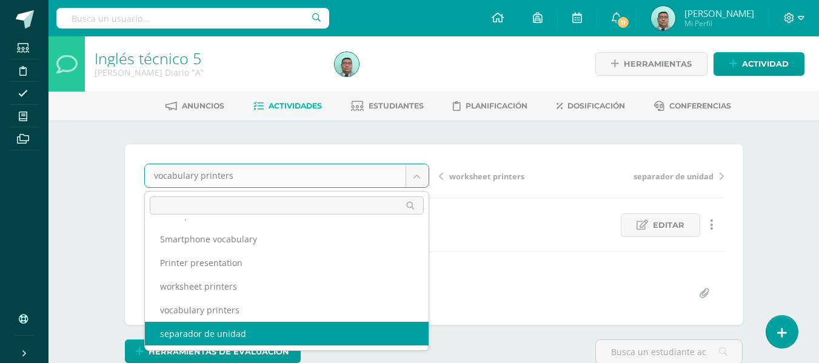
select select "/dashboard/teacher/grade-activity/79969/"
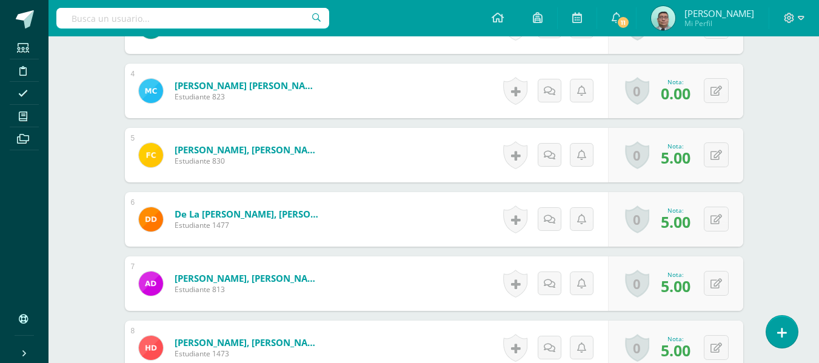
scroll to position [555, 0]
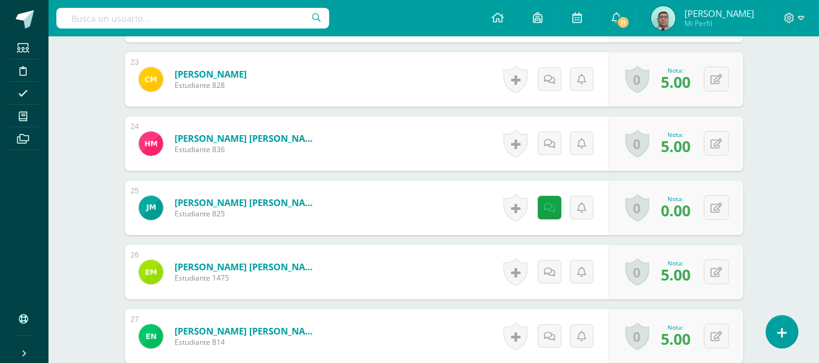
scroll to position [1780, 0]
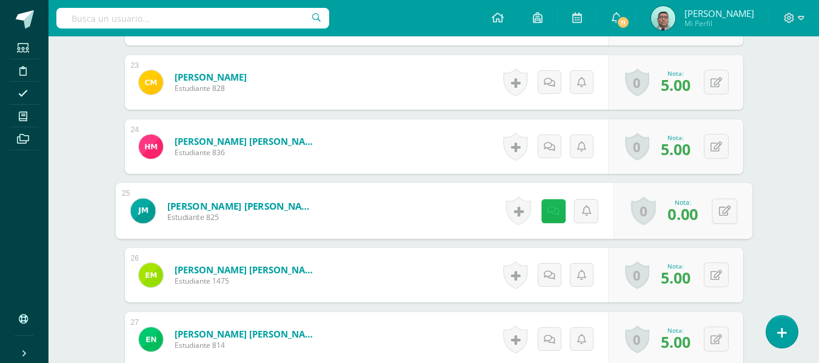
click at [548, 209] on icon at bounding box center [553, 210] width 12 height 10
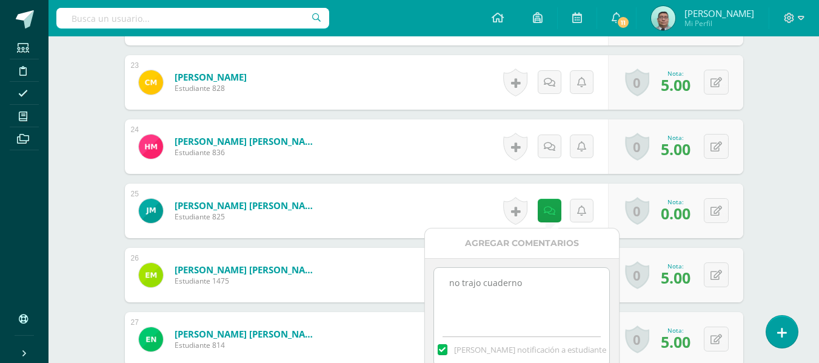
click at [532, 275] on textarea "no trajo cuaderno" at bounding box center [521, 298] width 175 height 61
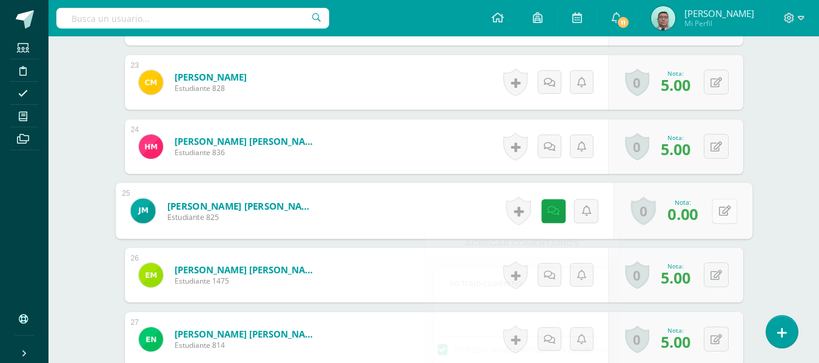
click at [709, 202] on div "0 [GEOGRAPHIC_DATA] Logros obtenidos Aún no hay logros agregados Nota: 0.00" at bounding box center [682, 211] width 139 height 56
click at [732, 205] on button at bounding box center [724, 210] width 25 height 25
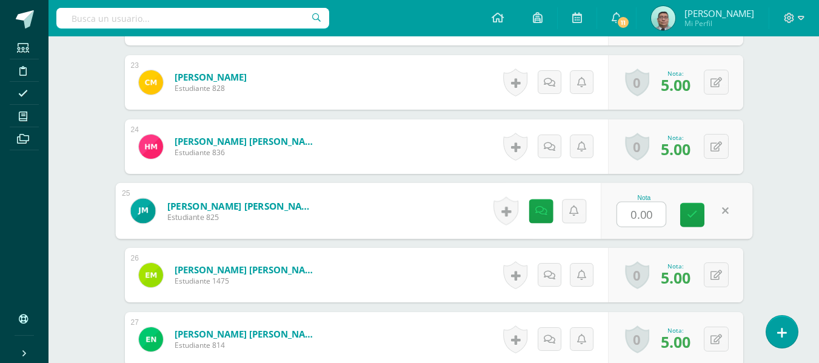
type input "2"
click at [691, 204] on link at bounding box center [692, 215] width 24 height 24
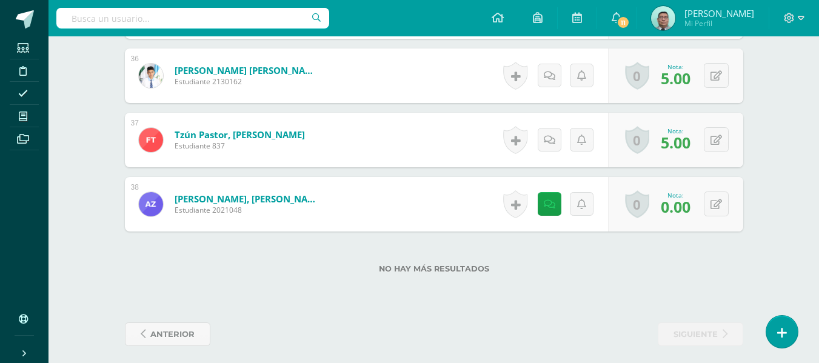
scroll to position [2621, 0]
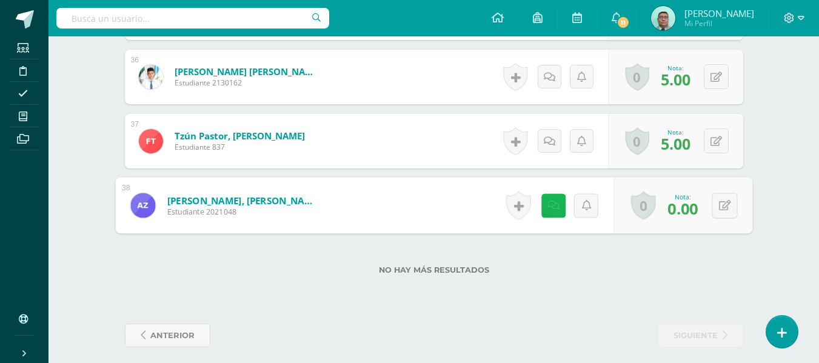
click at [560, 198] on link at bounding box center [553, 205] width 24 height 24
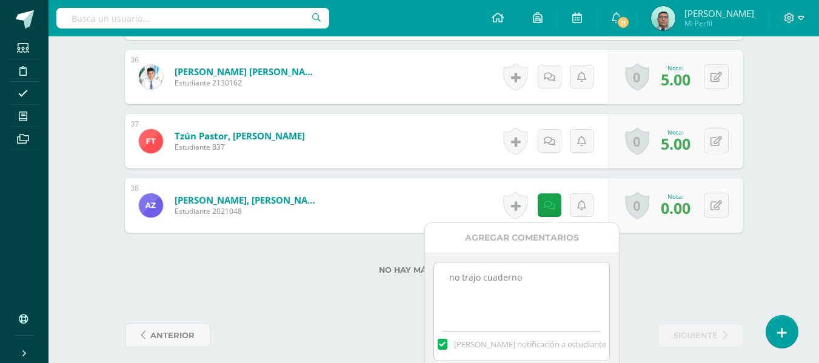
click at [527, 278] on textarea "no trajo cuaderno" at bounding box center [521, 292] width 175 height 61
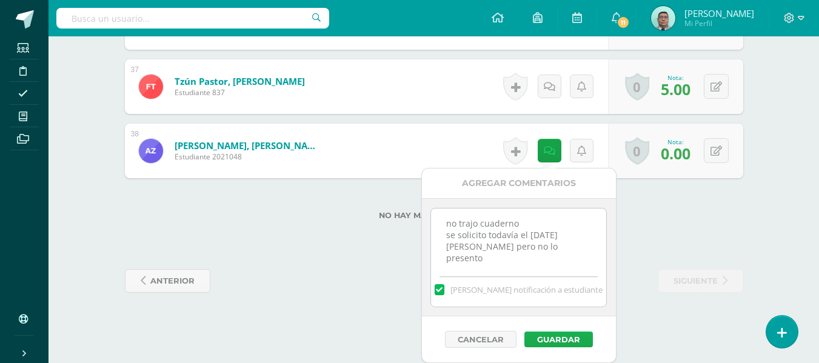
type textarea "no trajo cuaderno se solicito todavía el 11 de agosto pero no lo presento"
click at [545, 336] on button "Guardar" at bounding box center [558, 340] width 68 height 16
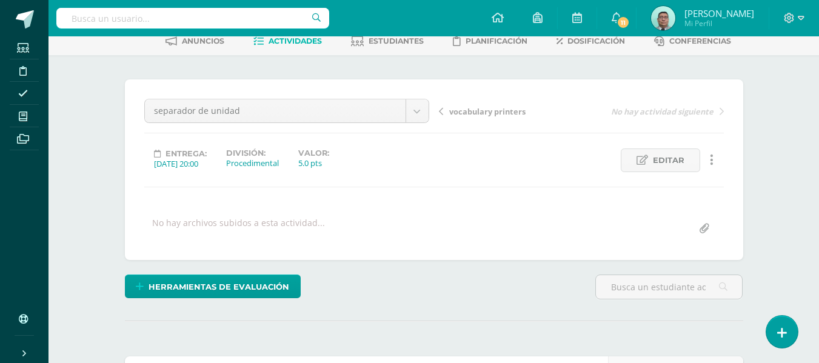
scroll to position [0, 0]
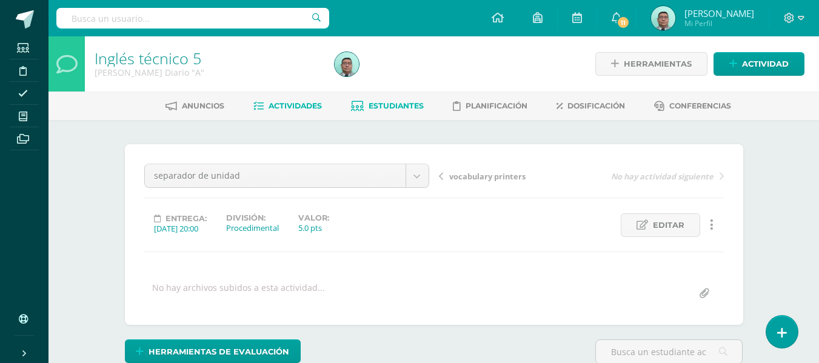
click at [399, 97] on link "Estudiantes" at bounding box center [387, 105] width 73 height 19
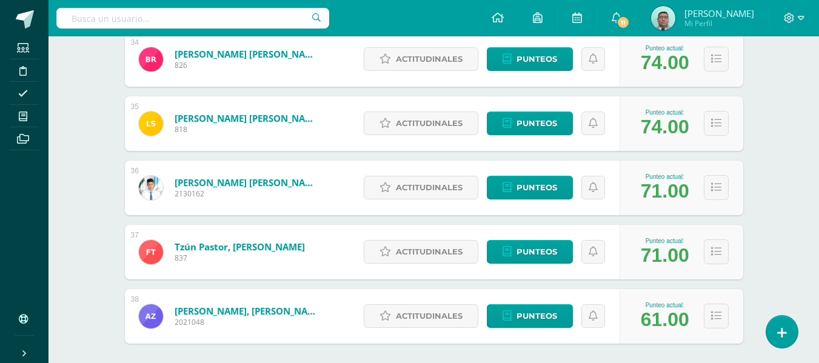
scroll to position [2353, 0]
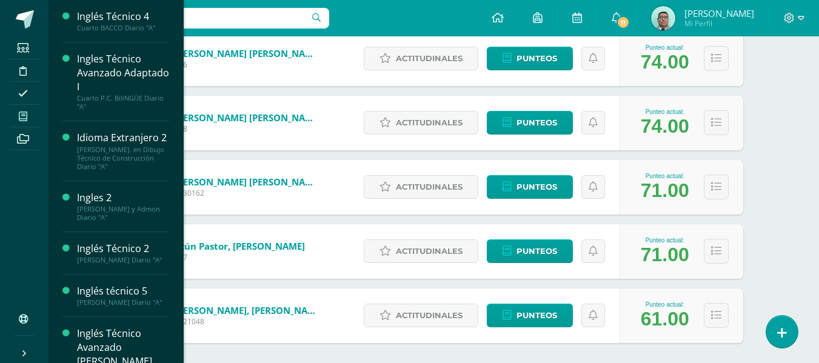
click at [29, 110] on span at bounding box center [23, 116] width 27 height 16
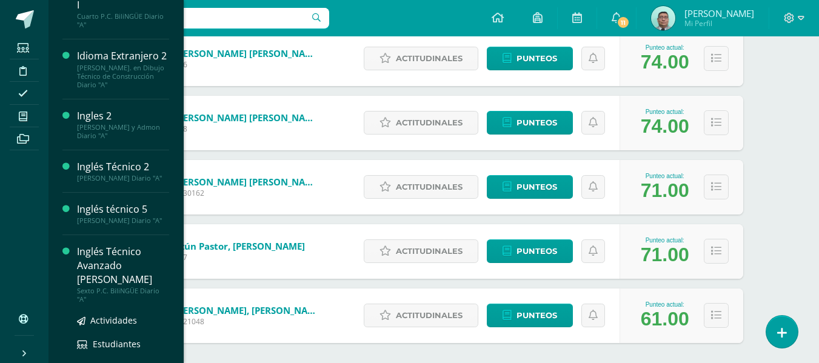
scroll to position [178, 0]
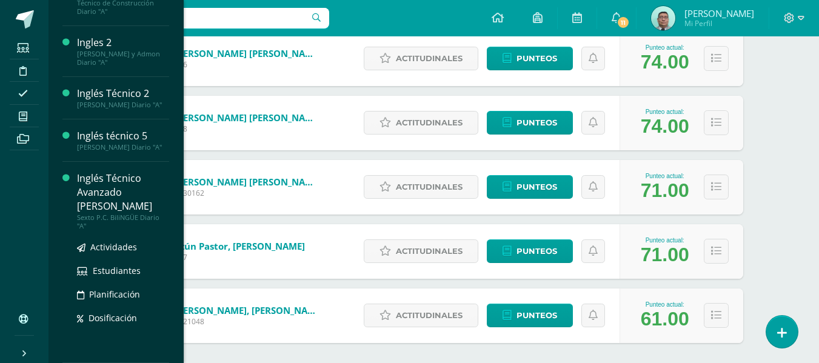
click at [92, 312] on span "Dosificación" at bounding box center [113, 318] width 48 height 12
click at [111, 244] on span "Actividades" at bounding box center [113, 247] width 47 height 12
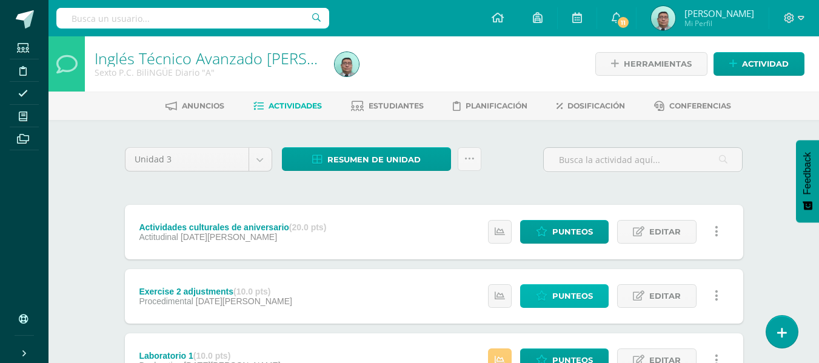
click at [544, 290] on link "Punteos" at bounding box center [564, 296] width 89 height 24
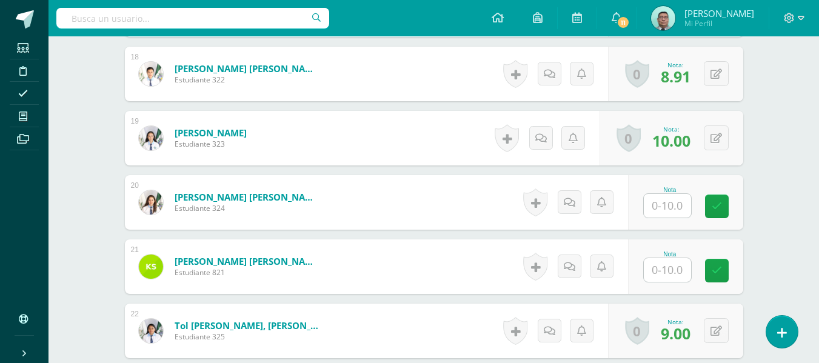
scroll to position [1468, 0]
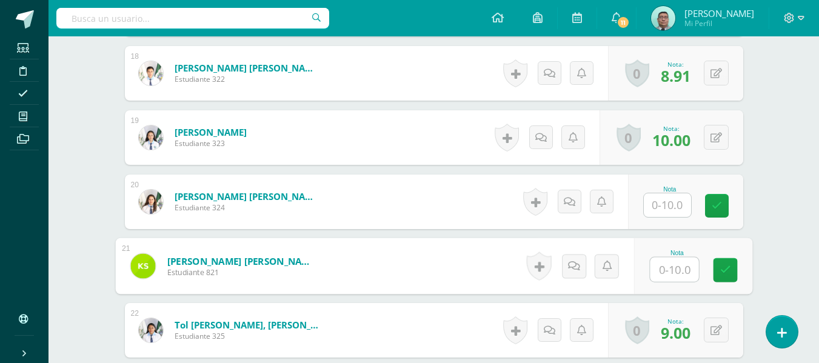
click at [661, 266] on input "text" at bounding box center [674, 270] width 48 height 24
type input "10"
